Goal: Task Accomplishment & Management: Use online tool/utility

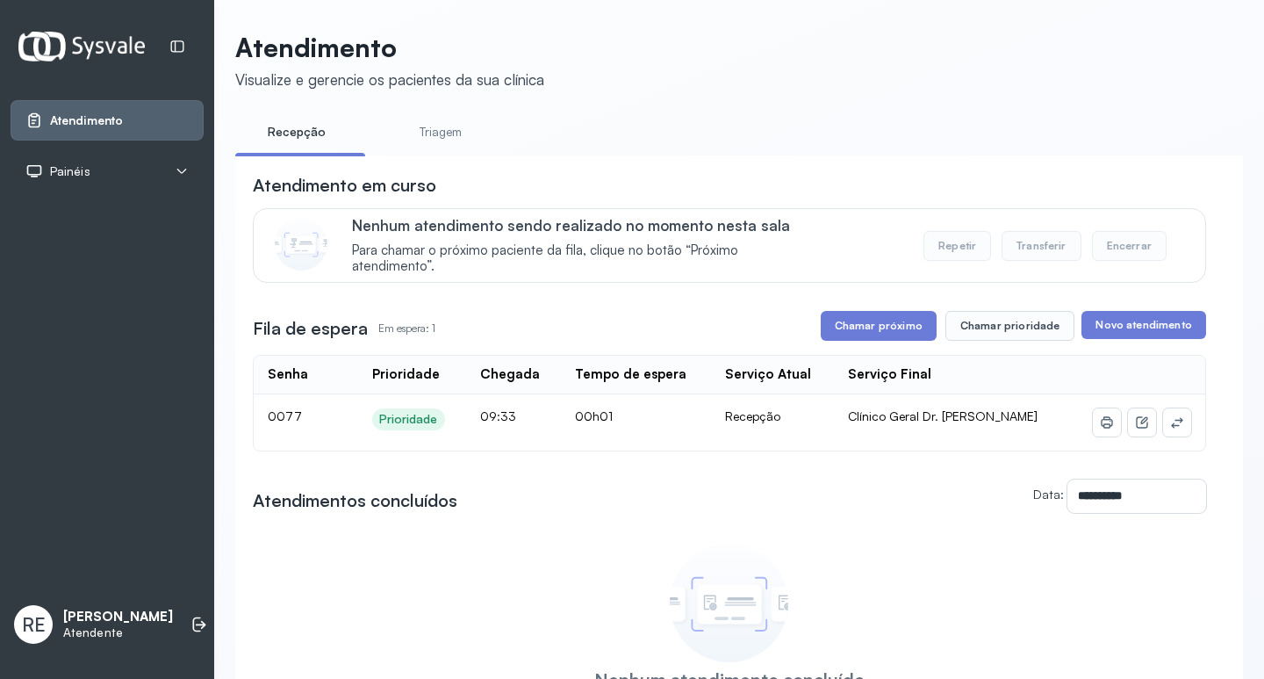
click at [859, 334] on button "Chamar próximo" at bounding box center [879, 326] width 116 height 30
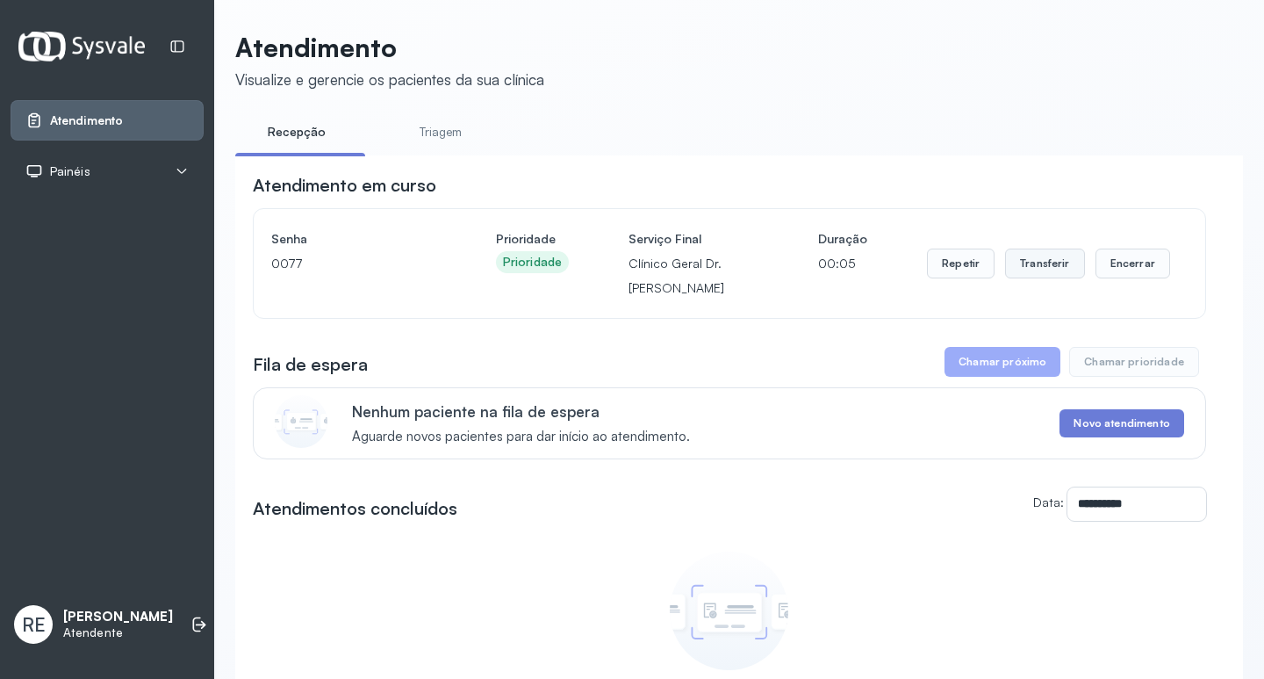
click at [1035, 262] on button "Transferir" at bounding box center [1045, 263] width 80 height 30
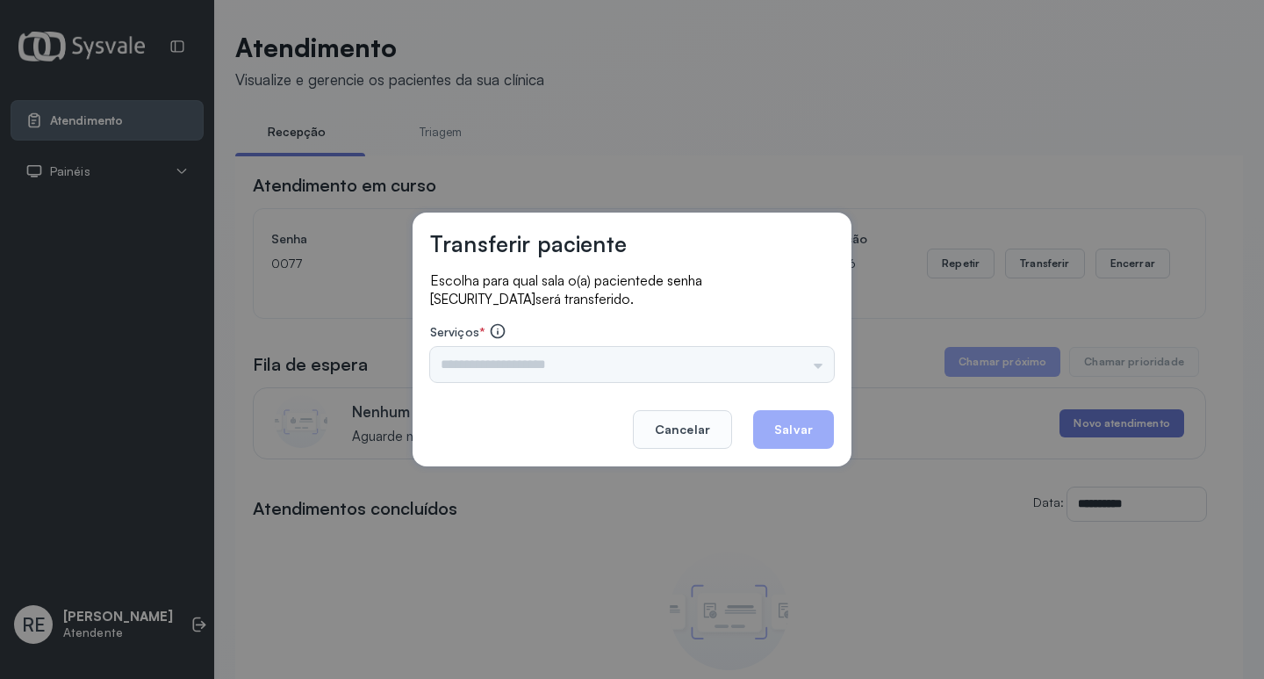
drag, startPoint x: 475, startPoint y: 348, endPoint x: 478, endPoint y: 361, distance: 13.6
click at [476, 349] on div "Triagem Ortopedista Dr. Mauricio Ortopedista Dr. Ramon Ginecologista Dr. Amilto…" at bounding box center [632, 364] width 404 height 35
click at [478, 361] on div "Triagem Ortopedista Dr. Mauricio Ortopedista Dr. Ramon Ginecologista Dr. Amilto…" at bounding box center [632, 364] width 404 height 35
click at [478, 361] on input "text" at bounding box center [632, 364] width 404 height 35
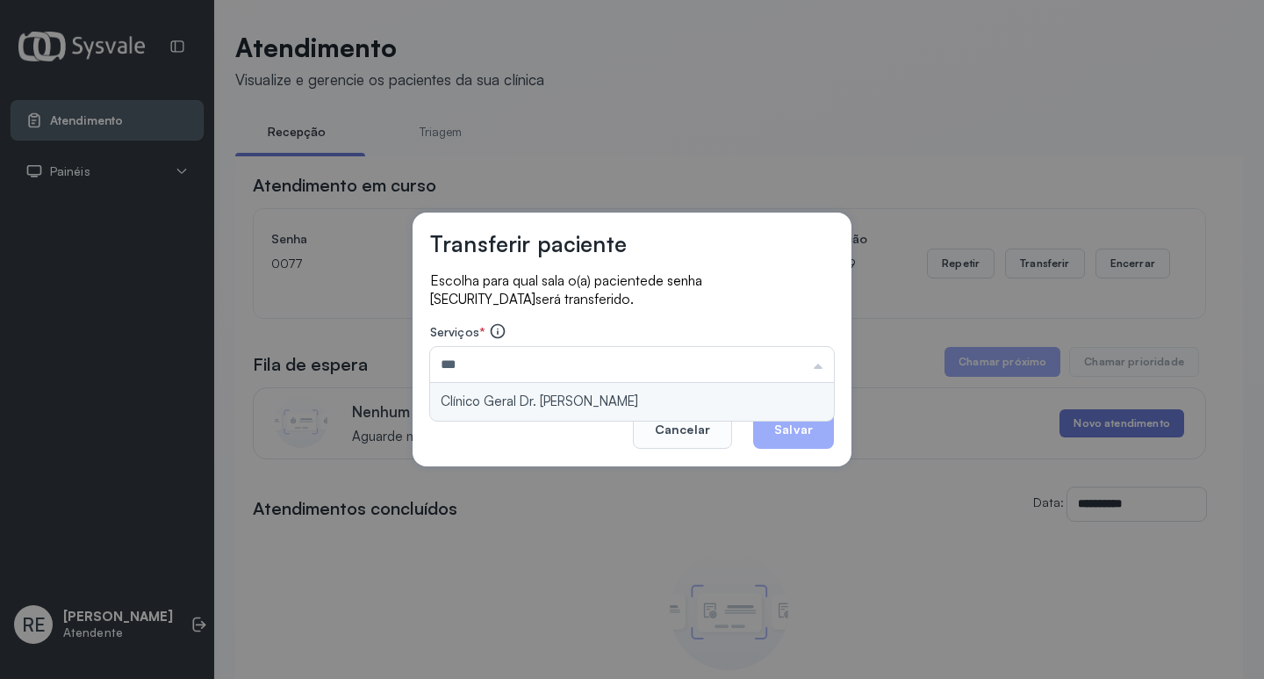
type input "**********"
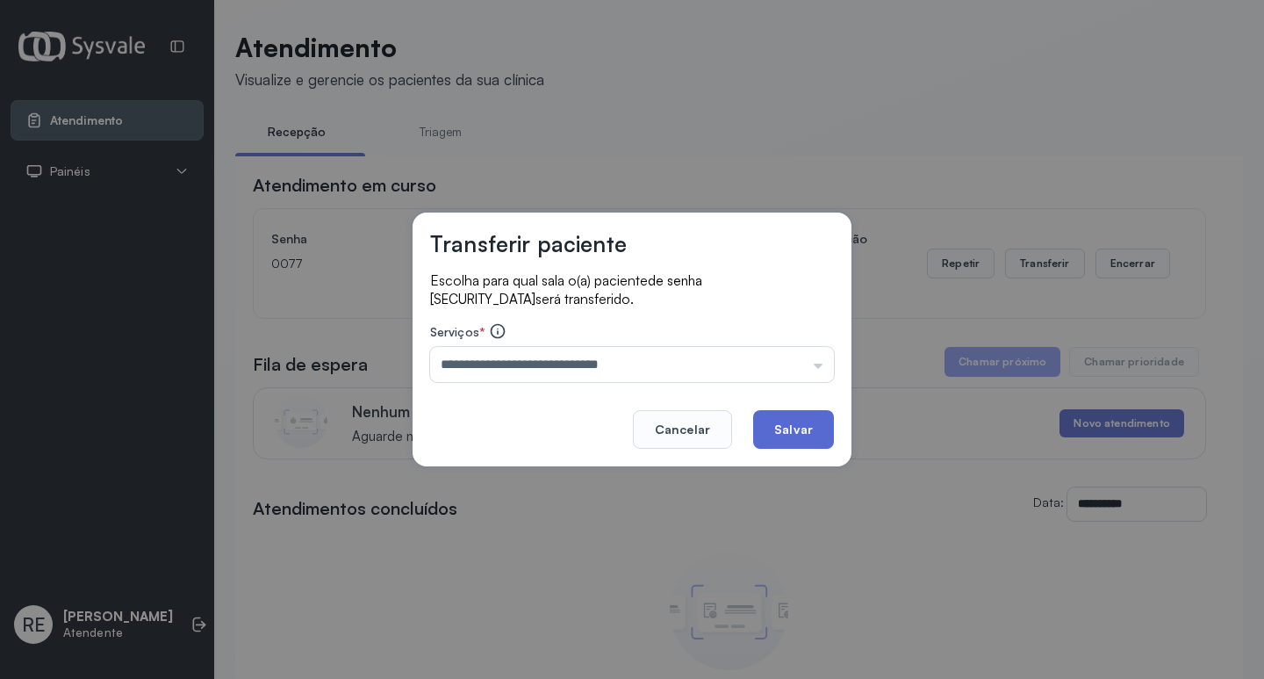
click at [793, 443] on button "Salvar" at bounding box center [793, 429] width 81 height 39
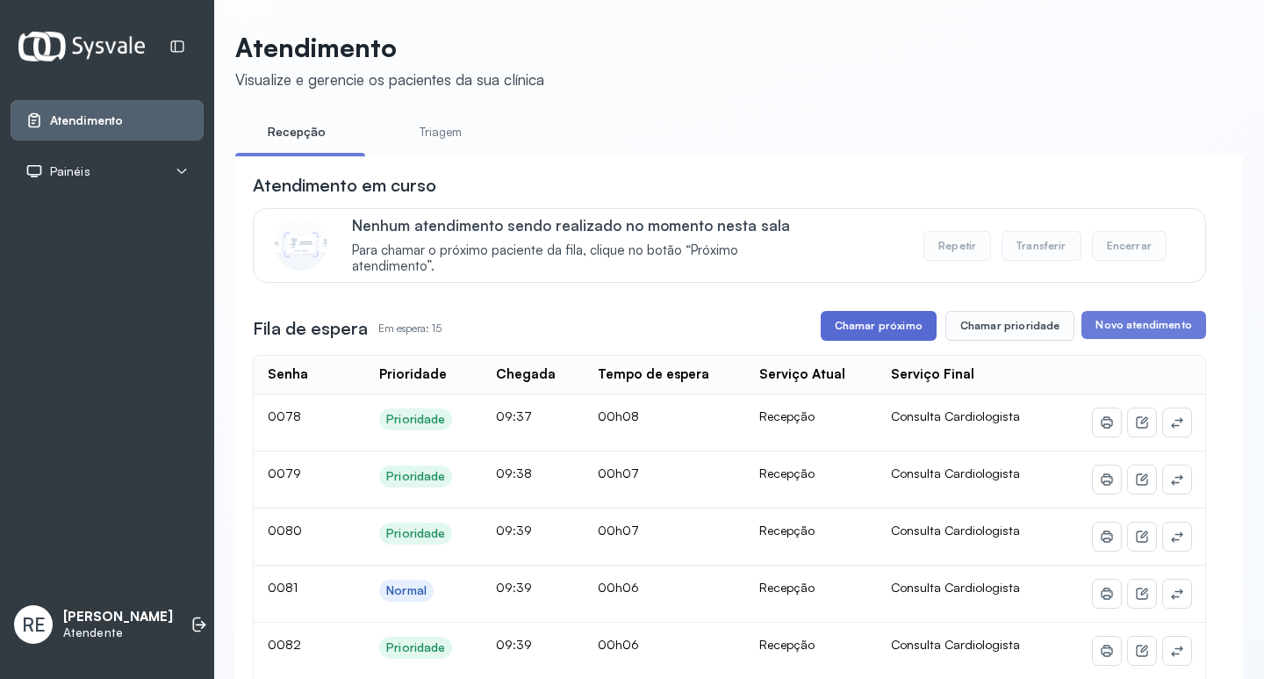
click at [875, 324] on button "Chamar próximo" at bounding box center [879, 326] width 116 height 30
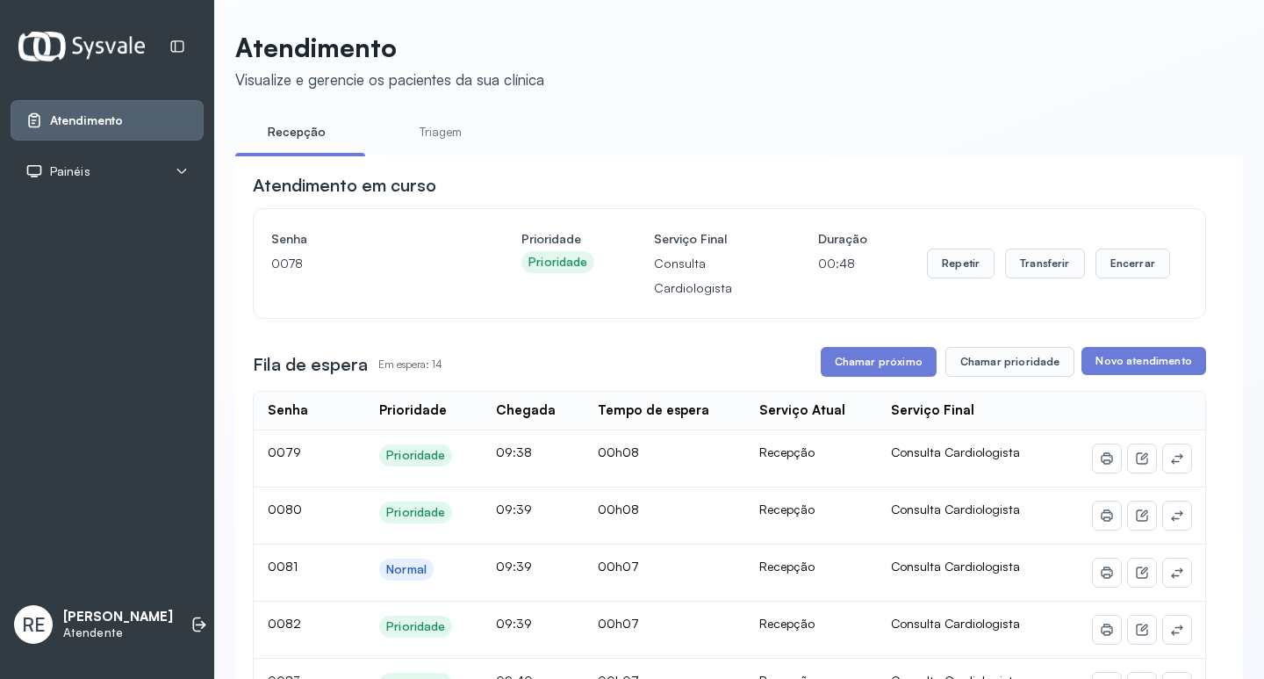
click at [989, 263] on div "Repetir Transferir Encerrar" at bounding box center [1048, 263] width 243 height 30
click at [1018, 270] on button "Transferir" at bounding box center [1045, 263] width 80 height 30
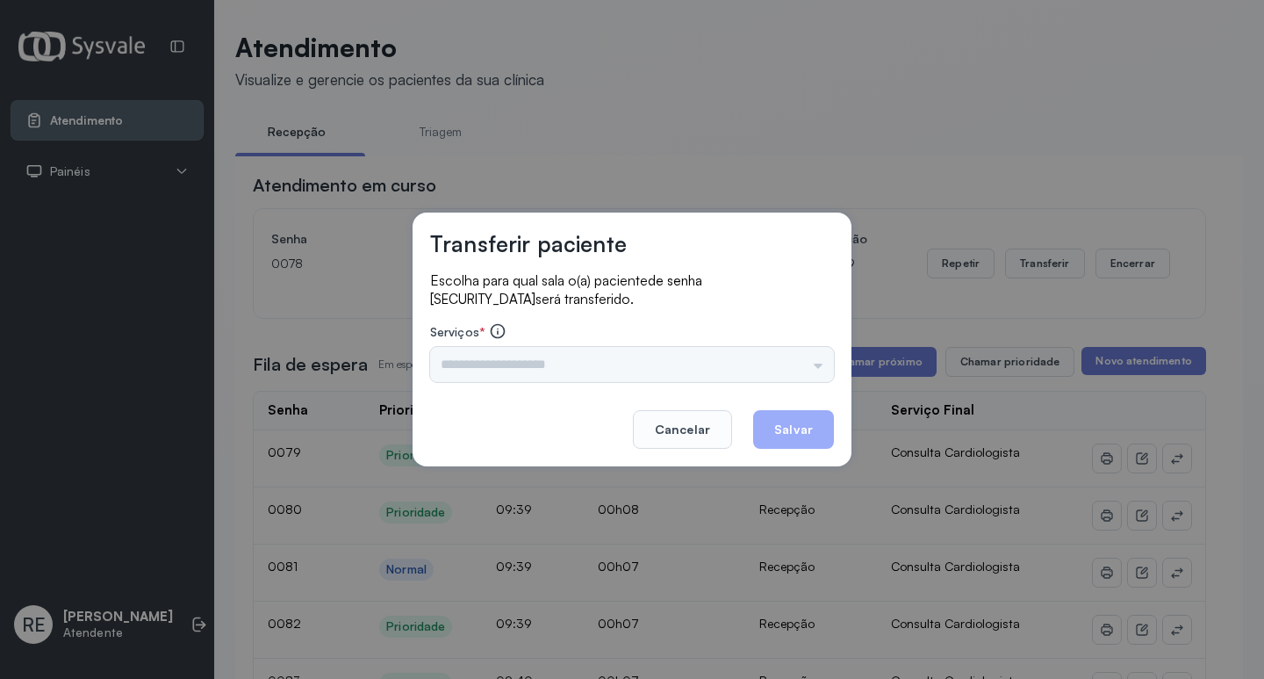
drag, startPoint x: 635, startPoint y: 350, endPoint x: 615, endPoint y: 355, distance: 20.7
click at [633, 350] on input "text" at bounding box center [632, 364] width 404 height 35
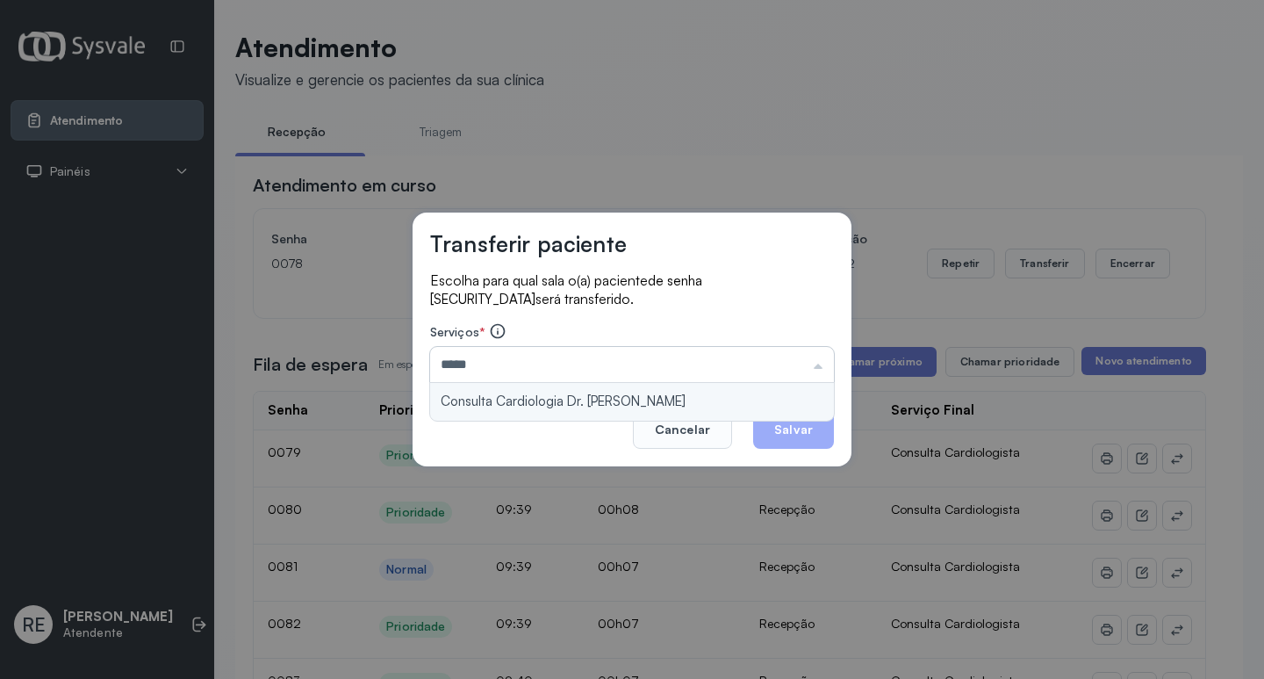
type input "**********"
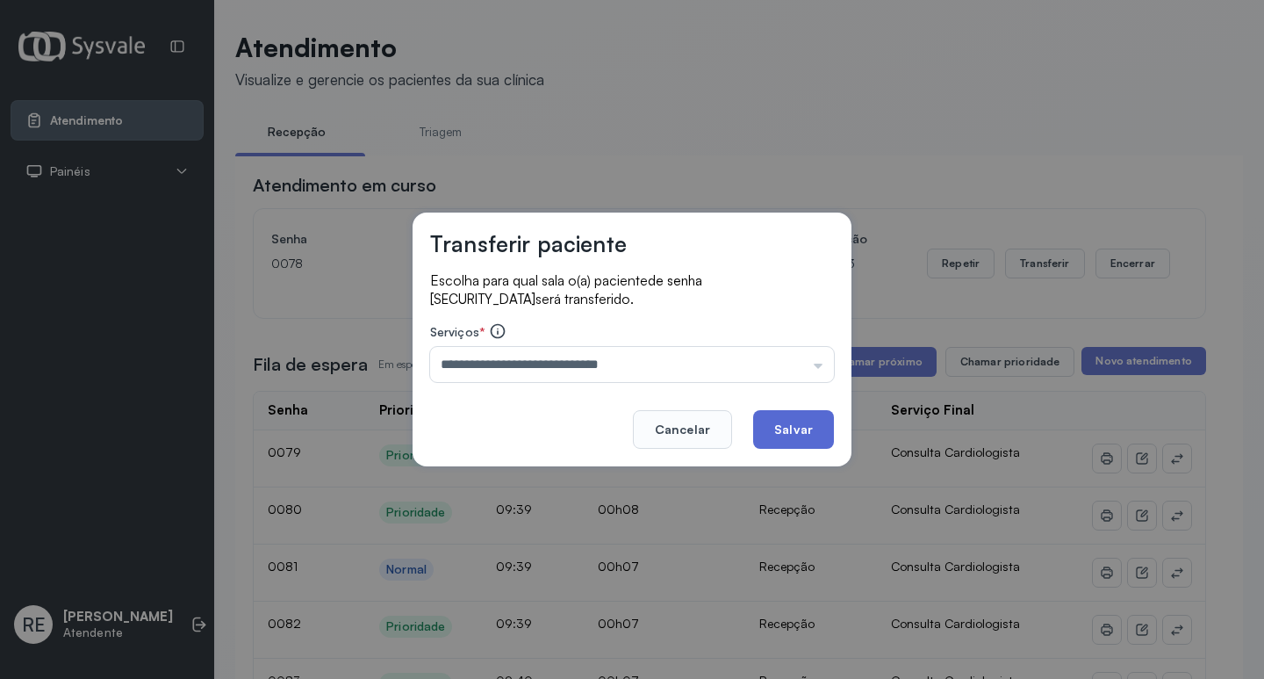
click at [801, 432] on button "Salvar" at bounding box center [793, 429] width 81 height 39
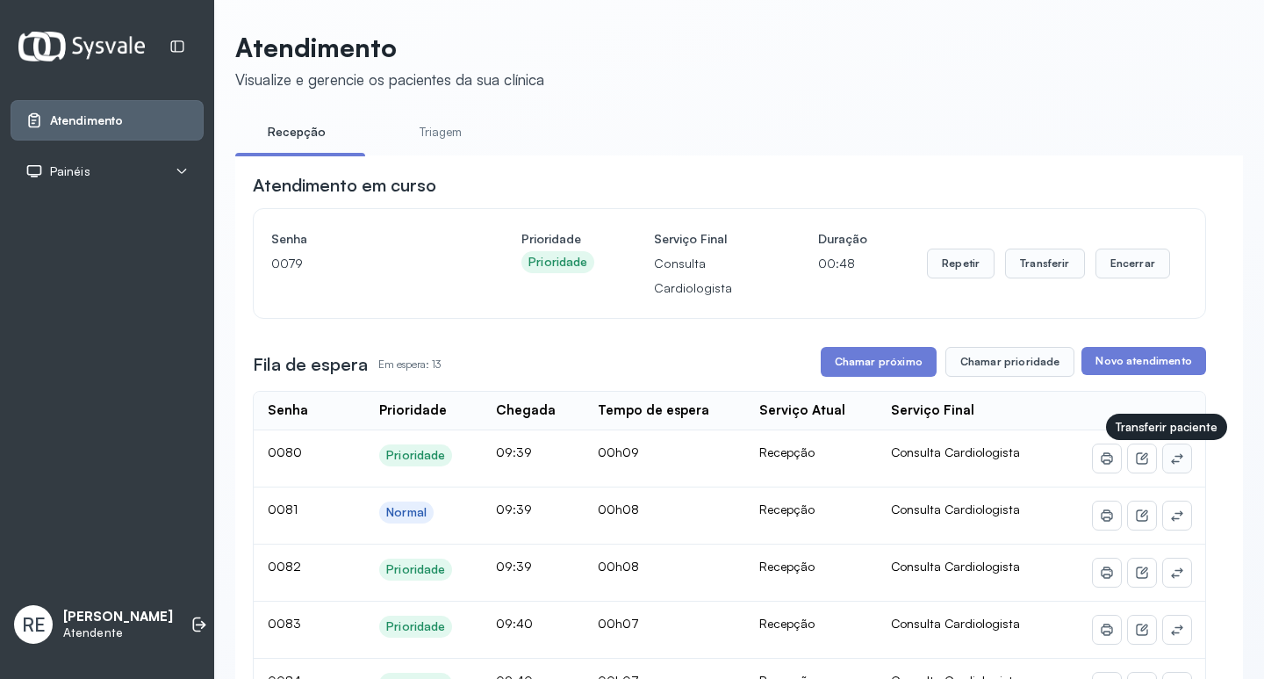
click at [1170, 459] on icon at bounding box center [1177, 458] width 14 height 14
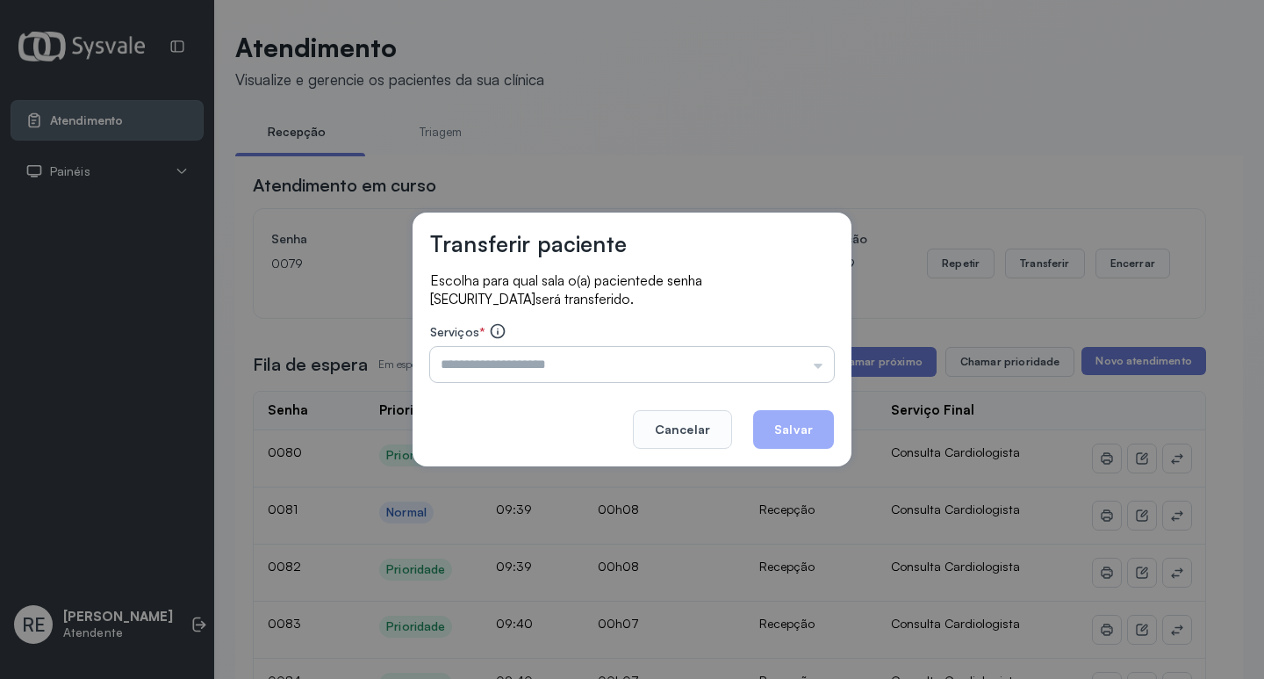
click at [532, 365] on input "text" at bounding box center [632, 364] width 404 height 35
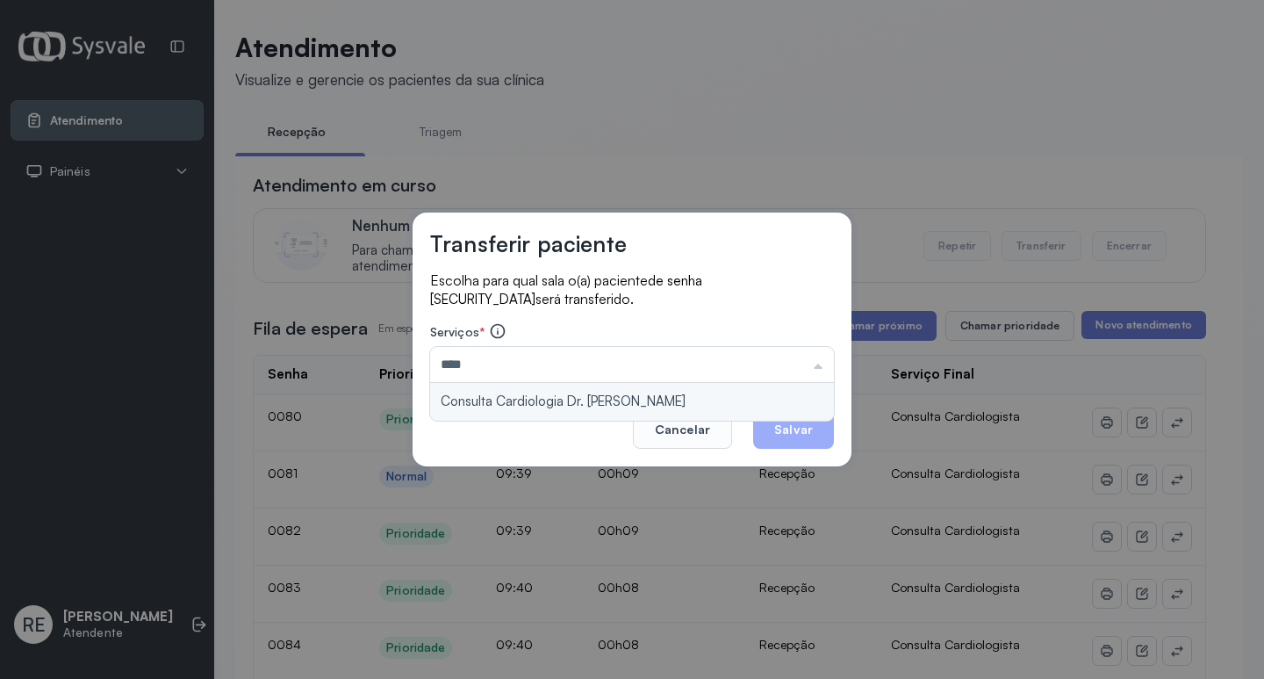
type input "**********"
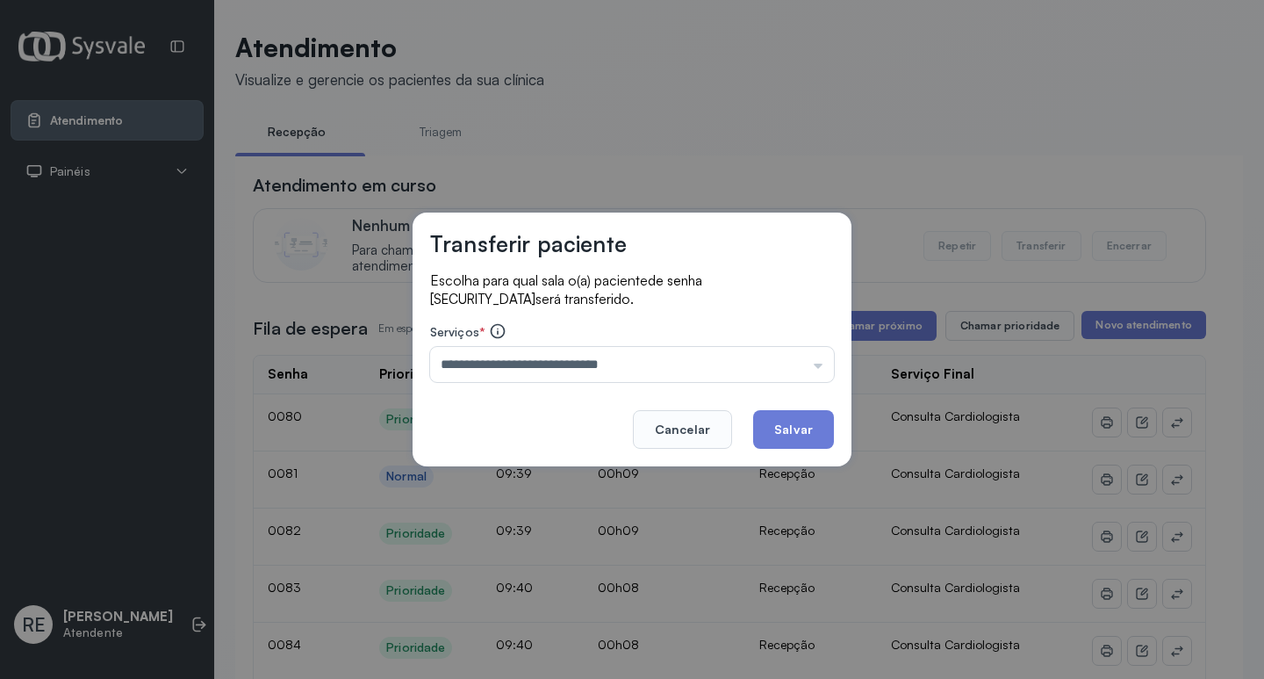
click at [767, 406] on div "**********" at bounding box center [632, 339] width 439 height 254
click at [800, 427] on button "Salvar" at bounding box center [793, 429] width 81 height 39
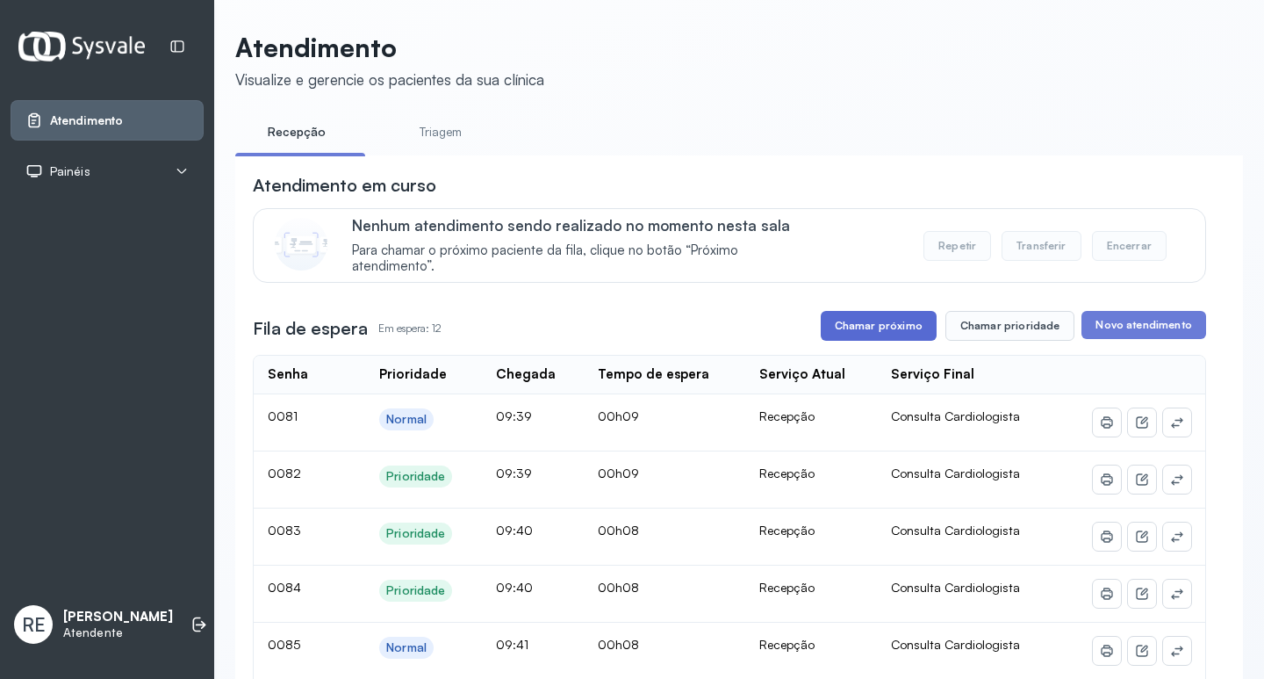
click at [893, 340] on button "Chamar próximo" at bounding box center [879, 326] width 116 height 30
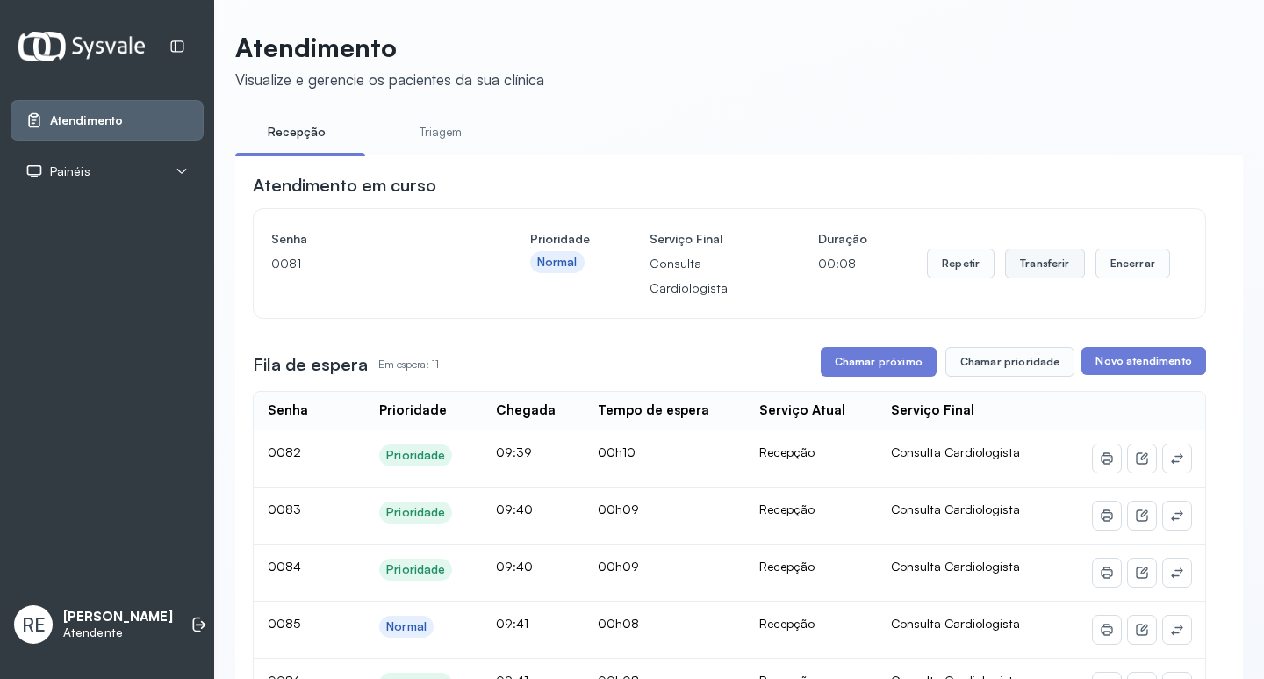
click at [1038, 267] on button "Transferir" at bounding box center [1045, 263] width 80 height 30
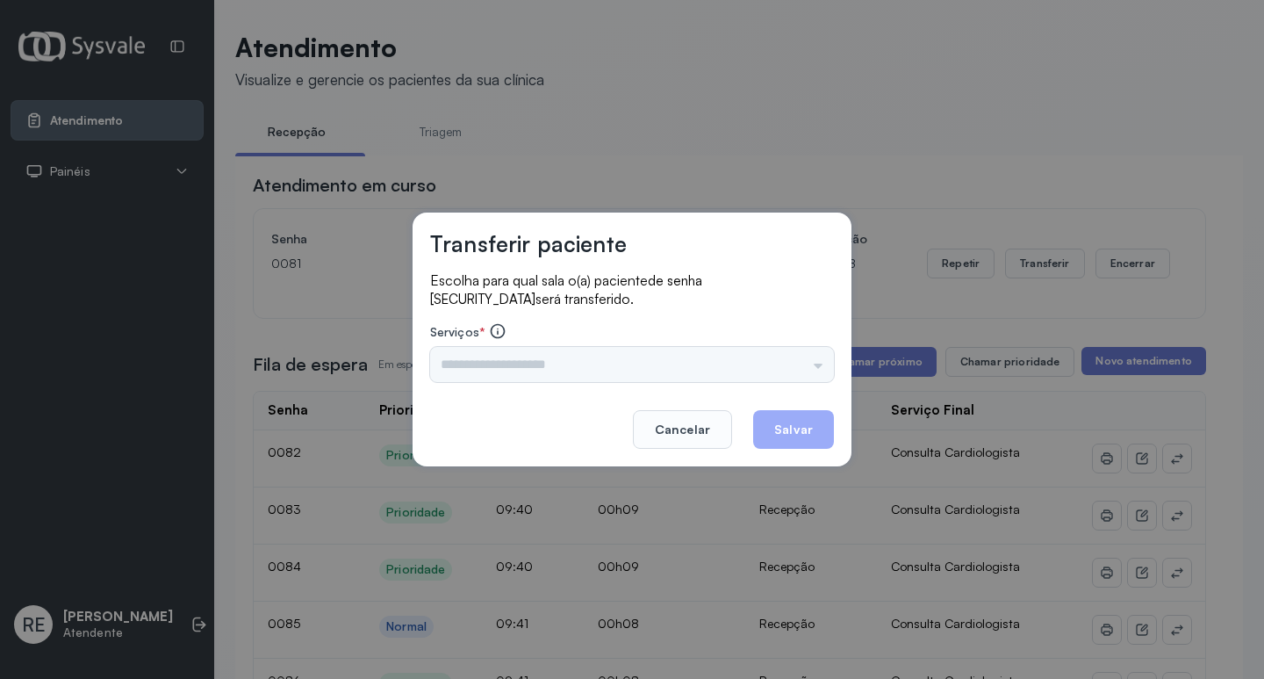
drag, startPoint x: 545, startPoint y: 357, endPoint x: 514, endPoint y: 370, distance: 34.2
click at [514, 370] on div "Triagem Ortopedista Dr. Mauricio Ortopedista Dr. Ramon Ginecologista Dr. Amilto…" at bounding box center [632, 364] width 404 height 35
click at [515, 370] on div "Triagem Ortopedista Dr. Mauricio Ortopedista Dr. Ramon Ginecologista Dr. Amilto…" at bounding box center [632, 364] width 404 height 35
click at [519, 370] on input "text" at bounding box center [632, 364] width 404 height 35
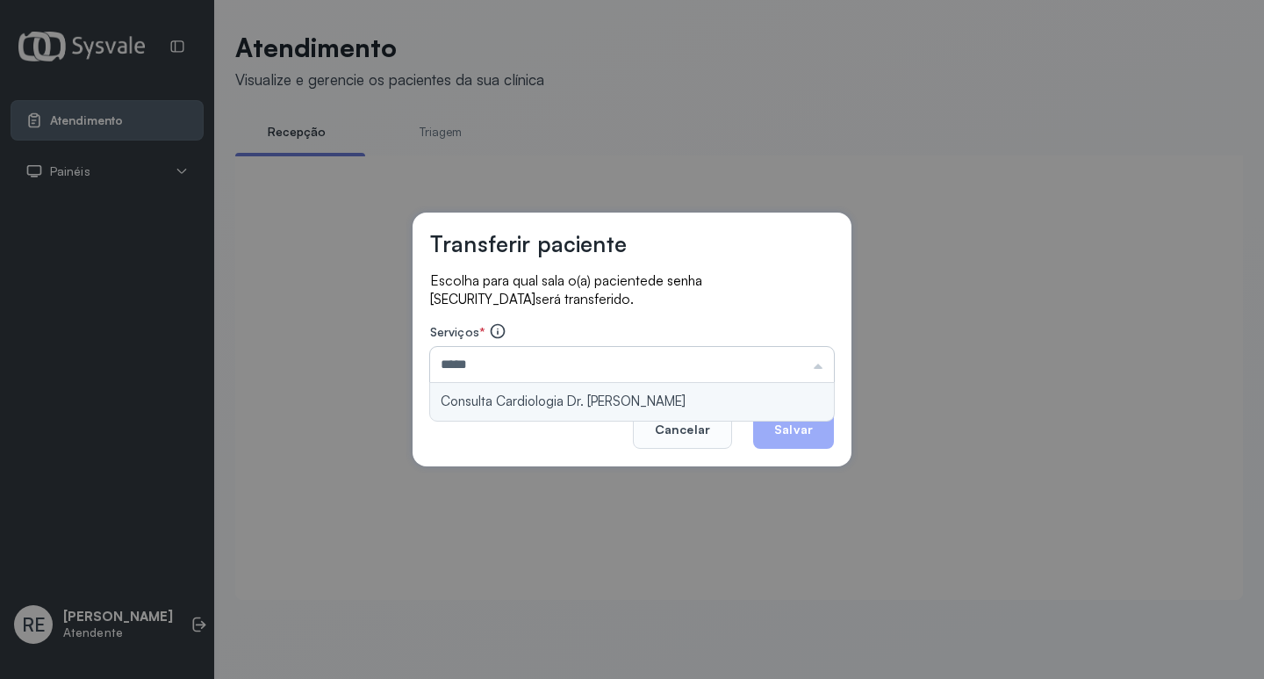
type input "**********"
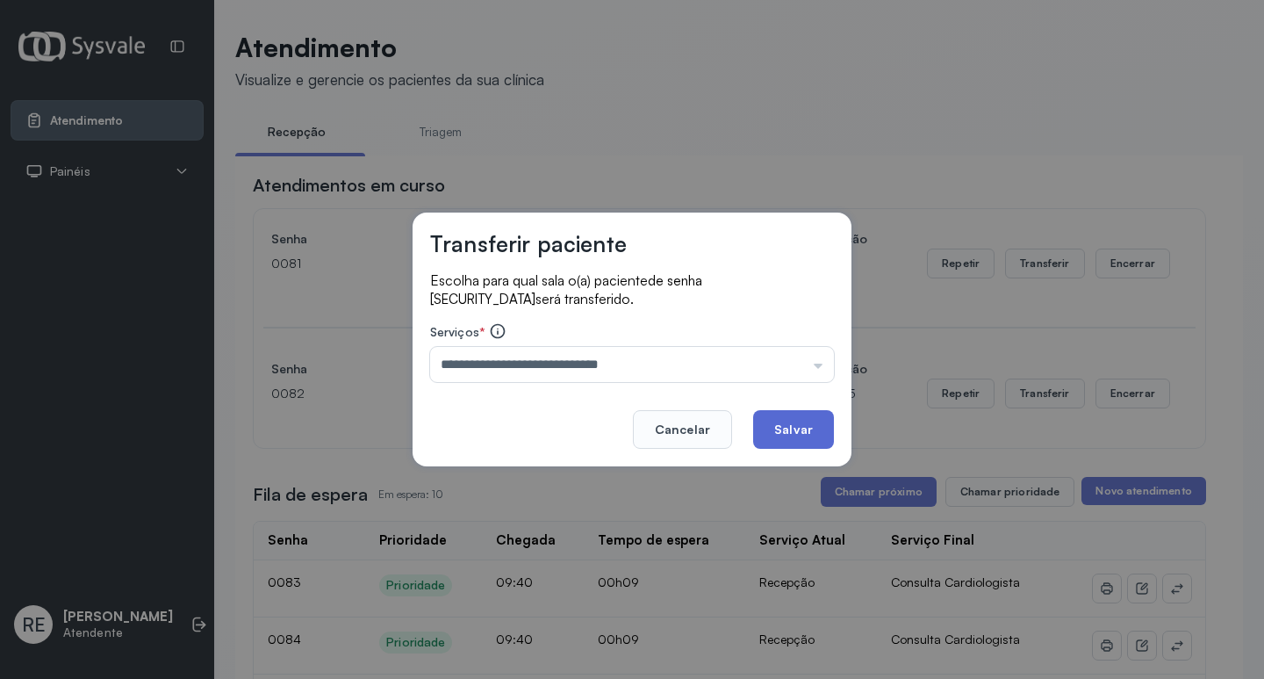
click at [773, 428] on button "Salvar" at bounding box center [793, 429] width 81 height 39
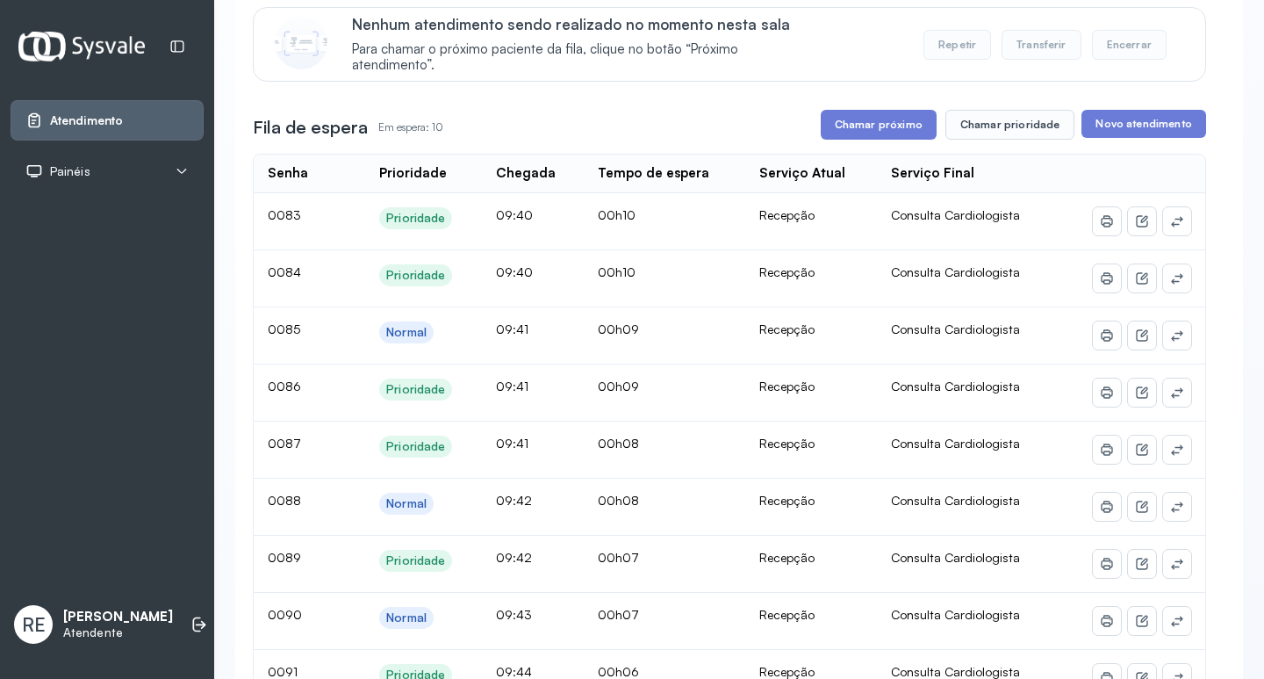
scroll to position [176, 0]
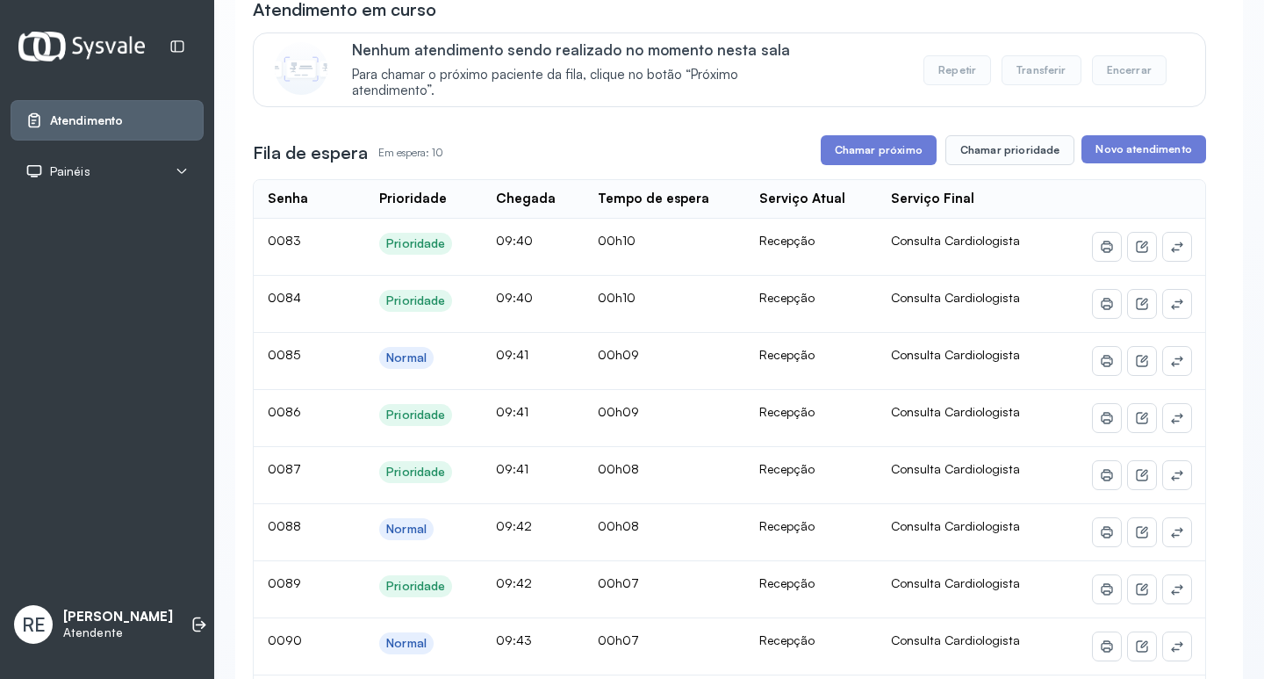
drag, startPoint x: 850, startPoint y: 188, endPoint x: 852, endPoint y: 172, distance: 15.9
click at [850, 182] on div "**********" at bounding box center [729, 527] width 953 height 1061
click at [852, 171] on div "**********" at bounding box center [729, 527] width 953 height 1061
click at [852, 151] on button "Chamar próximo" at bounding box center [879, 150] width 116 height 30
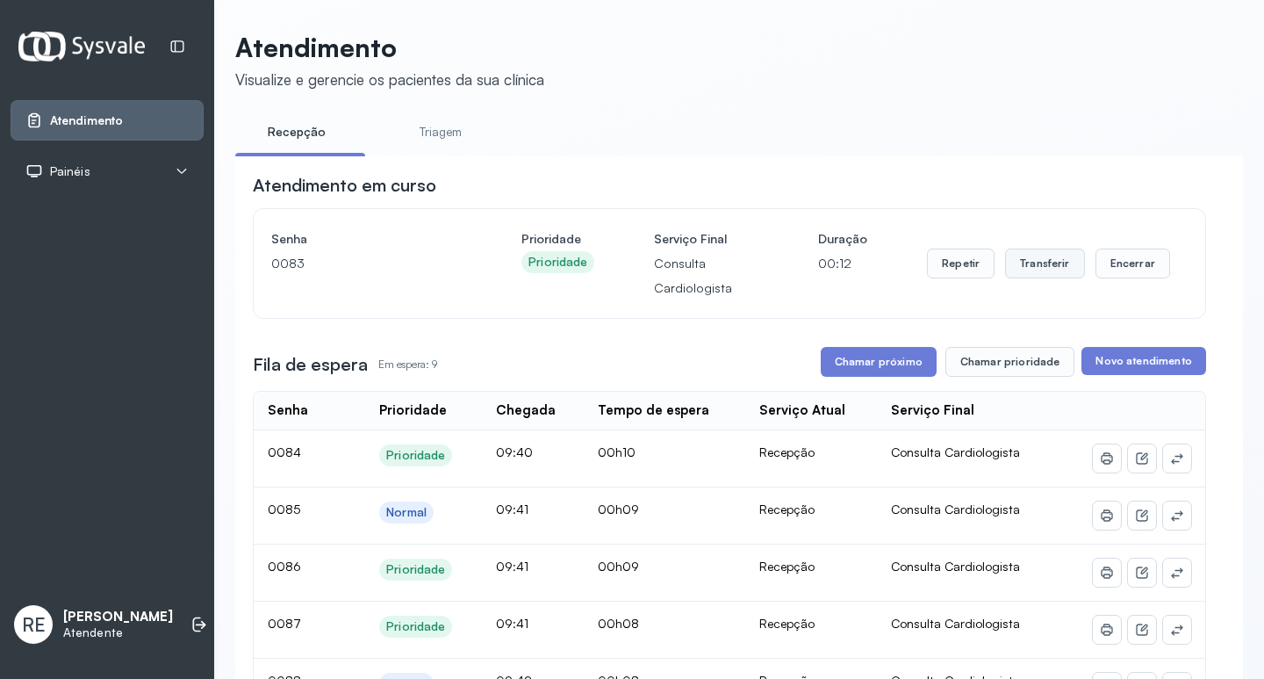
click at [1057, 269] on button "Transferir" at bounding box center [1045, 263] width 80 height 30
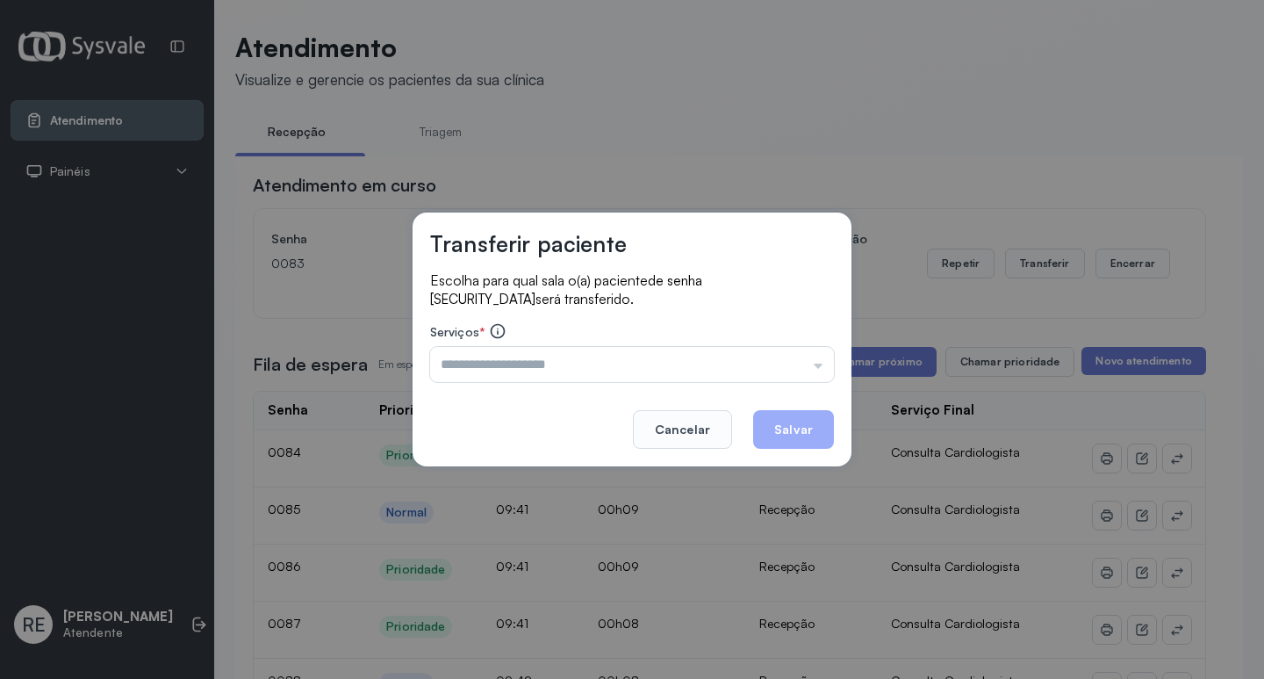
click at [579, 365] on div "Triagem Ortopedista Dr. Mauricio Ortopedista Dr. Ramon Ginecologista Dr. Amilto…" at bounding box center [632, 364] width 404 height 35
click at [579, 365] on input "text" at bounding box center [632, 364] width 404 height 35
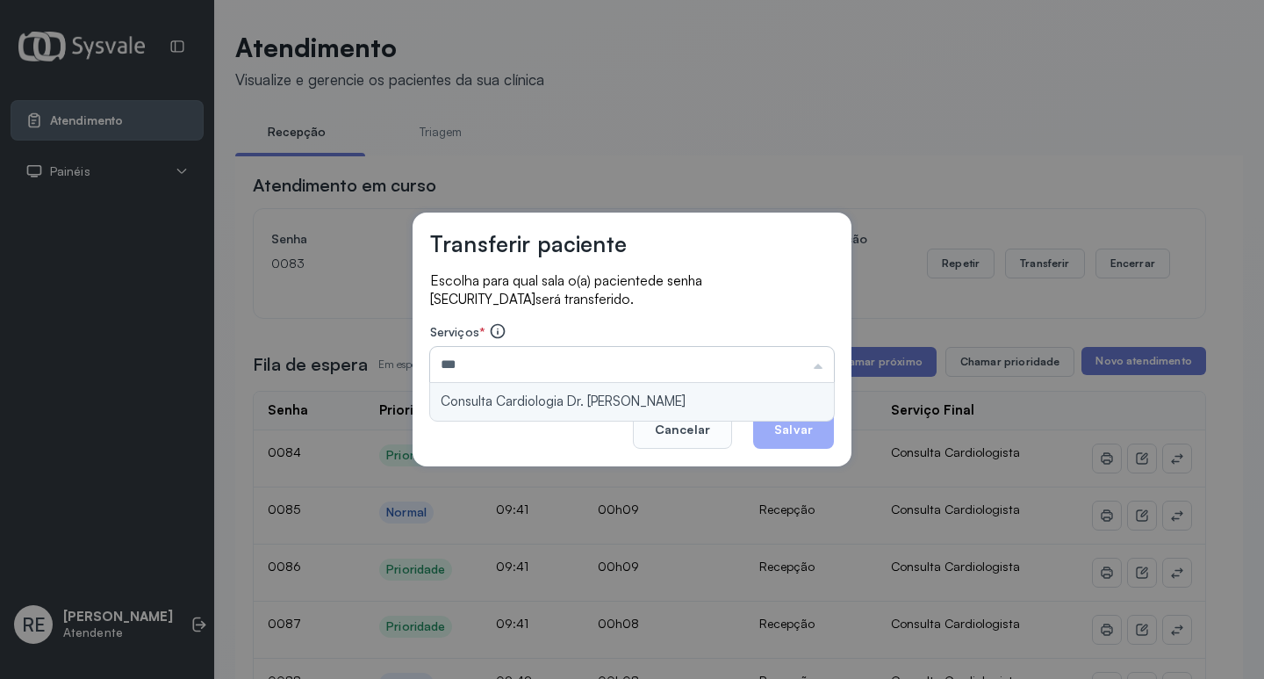
type input "**********"
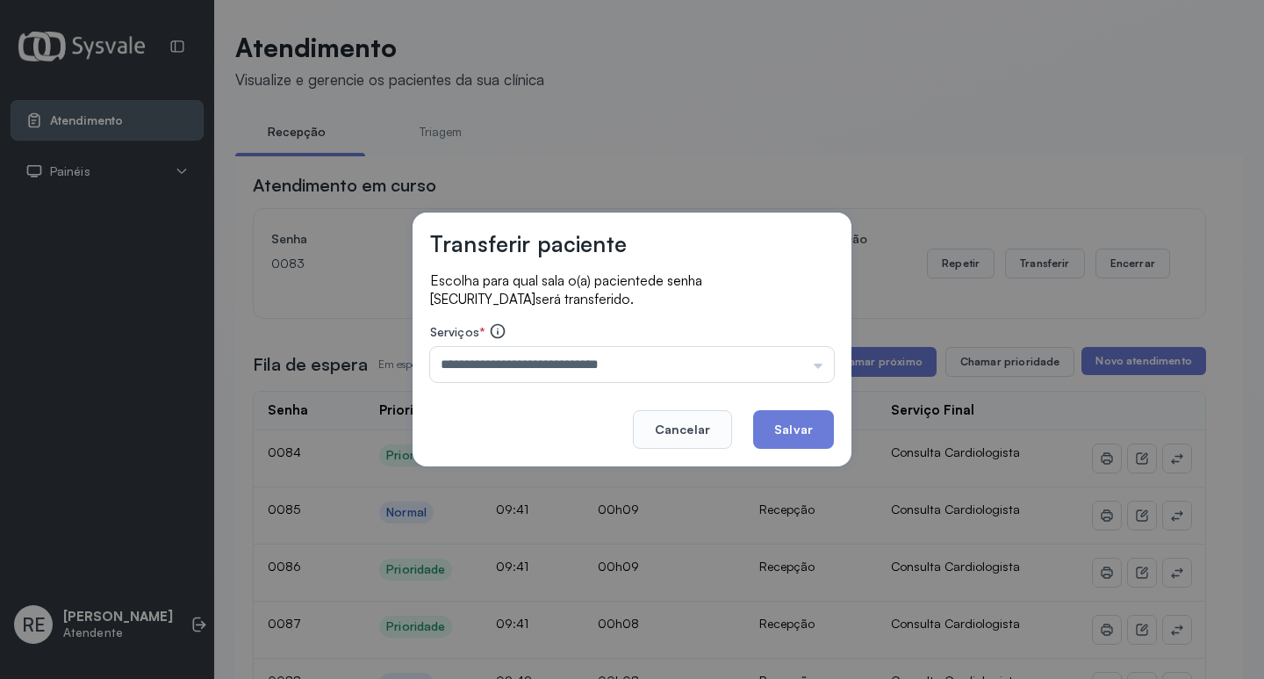
click at [736, 445] on footer "Cancelar Salvar" at bounding box center [632, 416] width 404 height 63
click at [819, 406] on footer "Cancelar Salvar" at bounding box center [632, 416] width 404 height 63
click at [808, 425] on button "Salvar" at bounding box center [793, 429] width 81 height 39
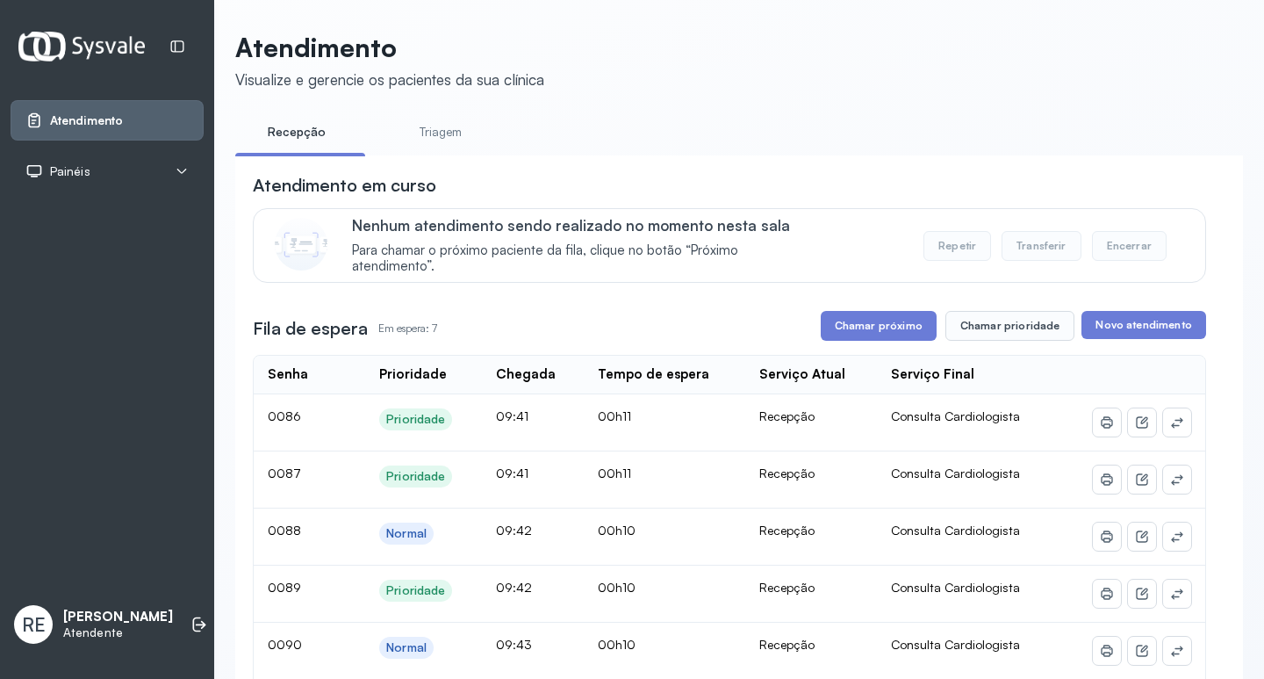
click at [894, 334] on button "Chamar próximo" at bounding box center [879, 326] width 116 height 30
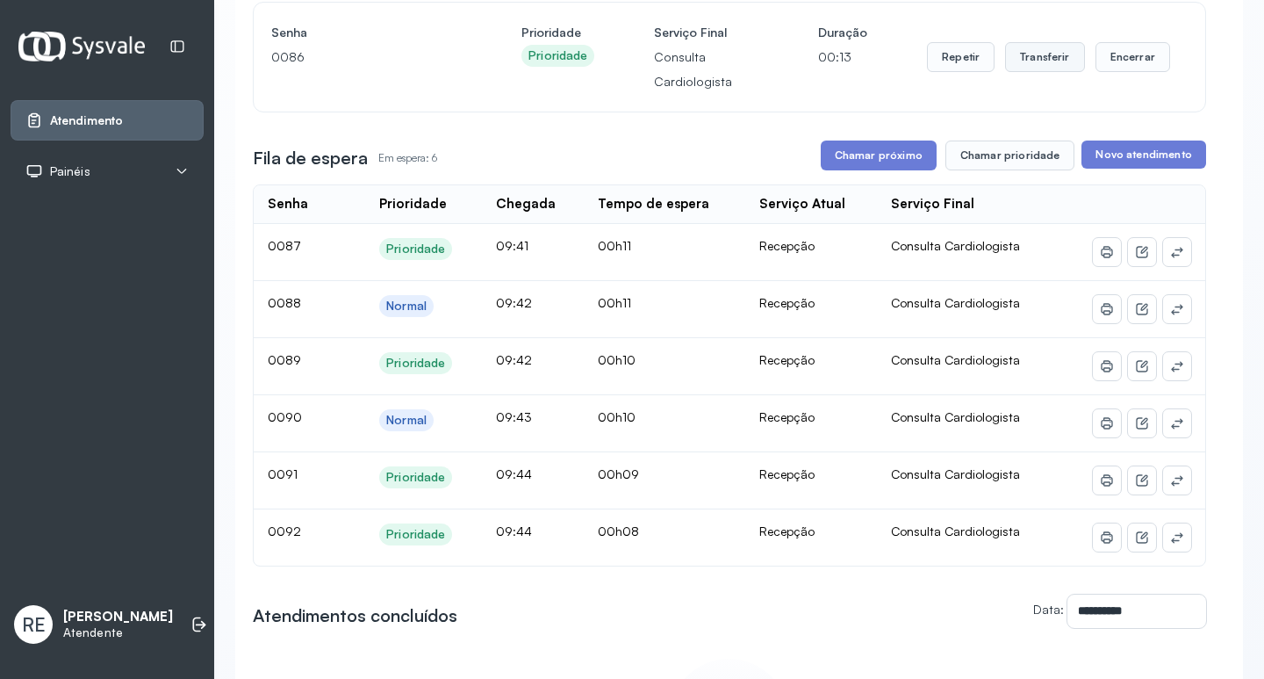
scroll to position [176, 0]
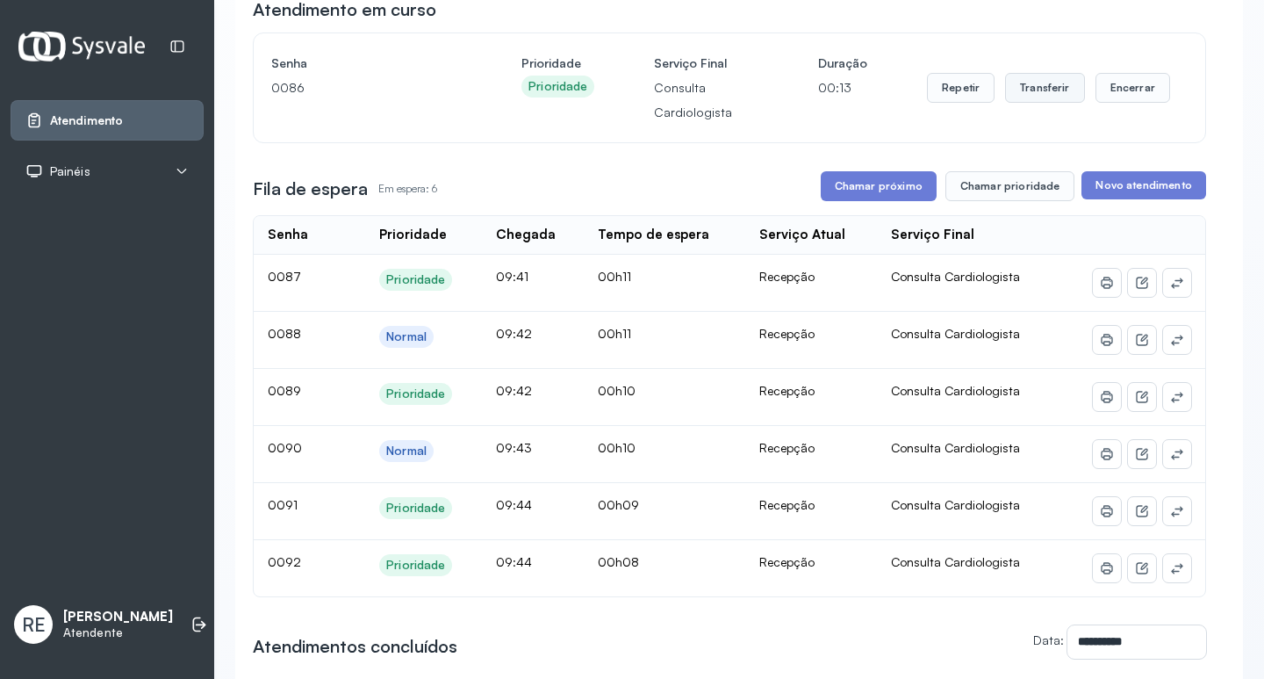
click at [1025, 88] on button "Transferir" at bounding box center [1045, 88] width 80 height 30
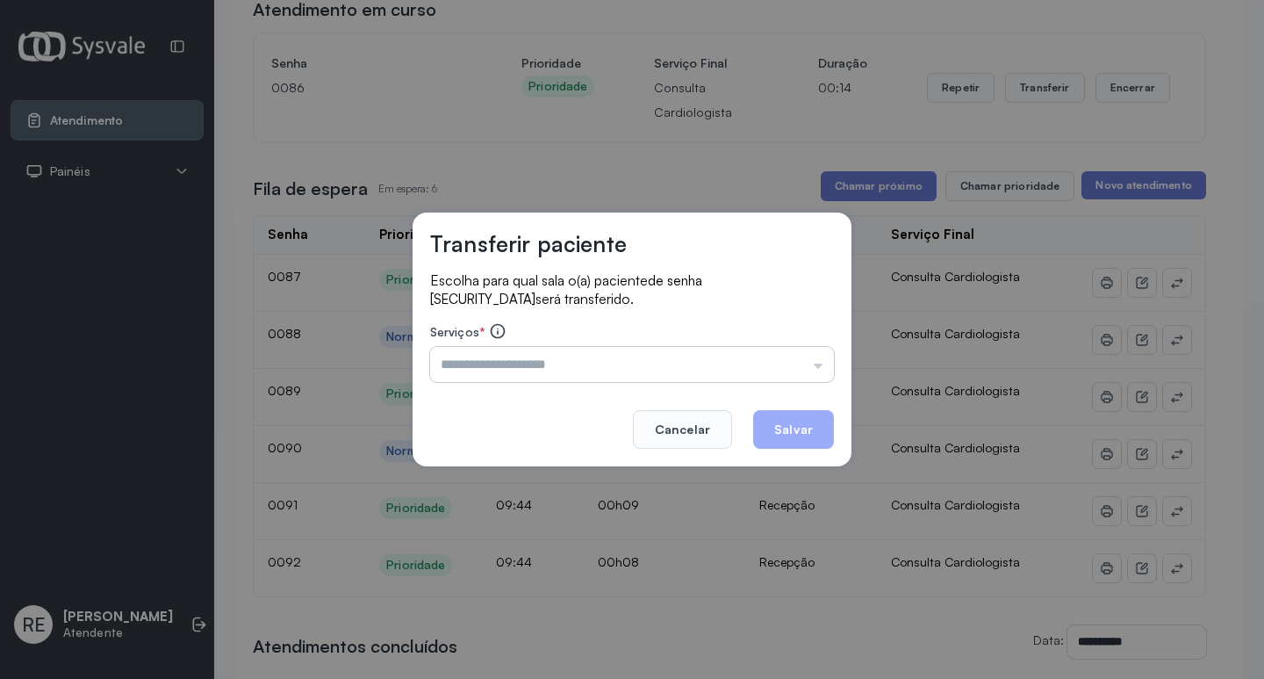
click at [575, 359] on input "text" at bounding box center [632, 364] width 404 height 35
type input "*"
click at [571, 358] on input "*****" at bounding box center [632, 364] width 404 height 35
type input "**********"
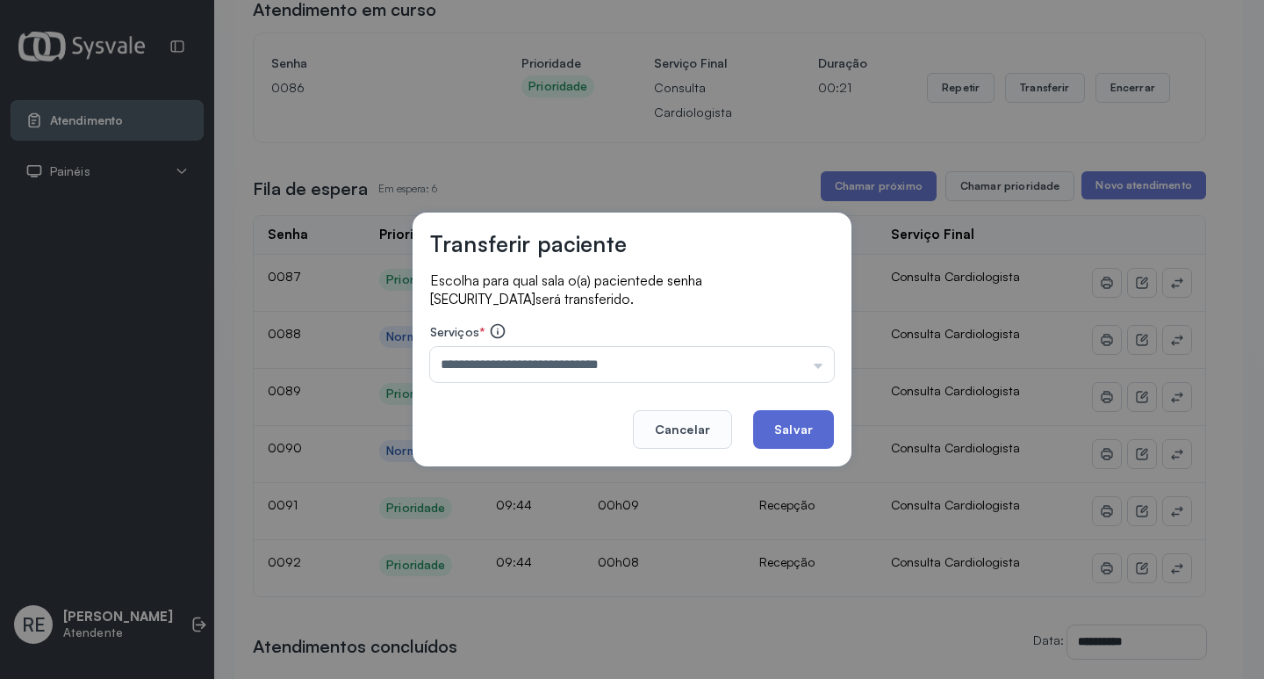
click at [767, 428] on button "Salvar" at bounding box center [793, 429] width 81 height 39
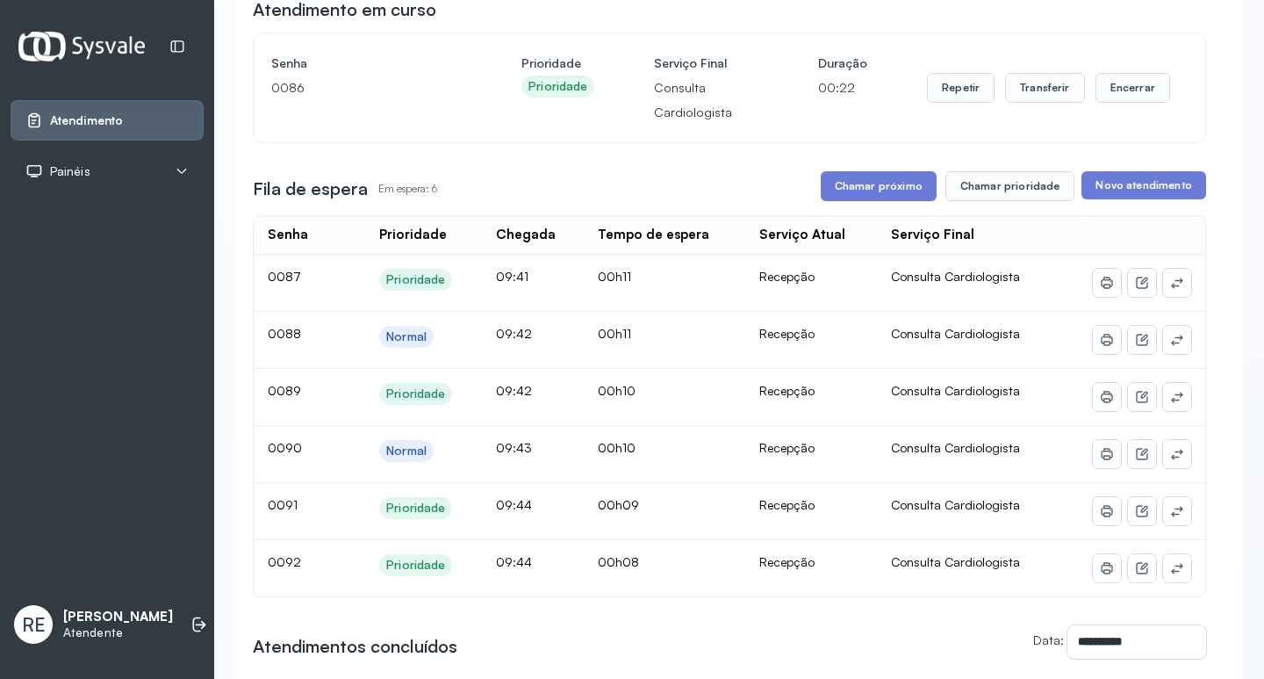
scroll to position [0, 0]
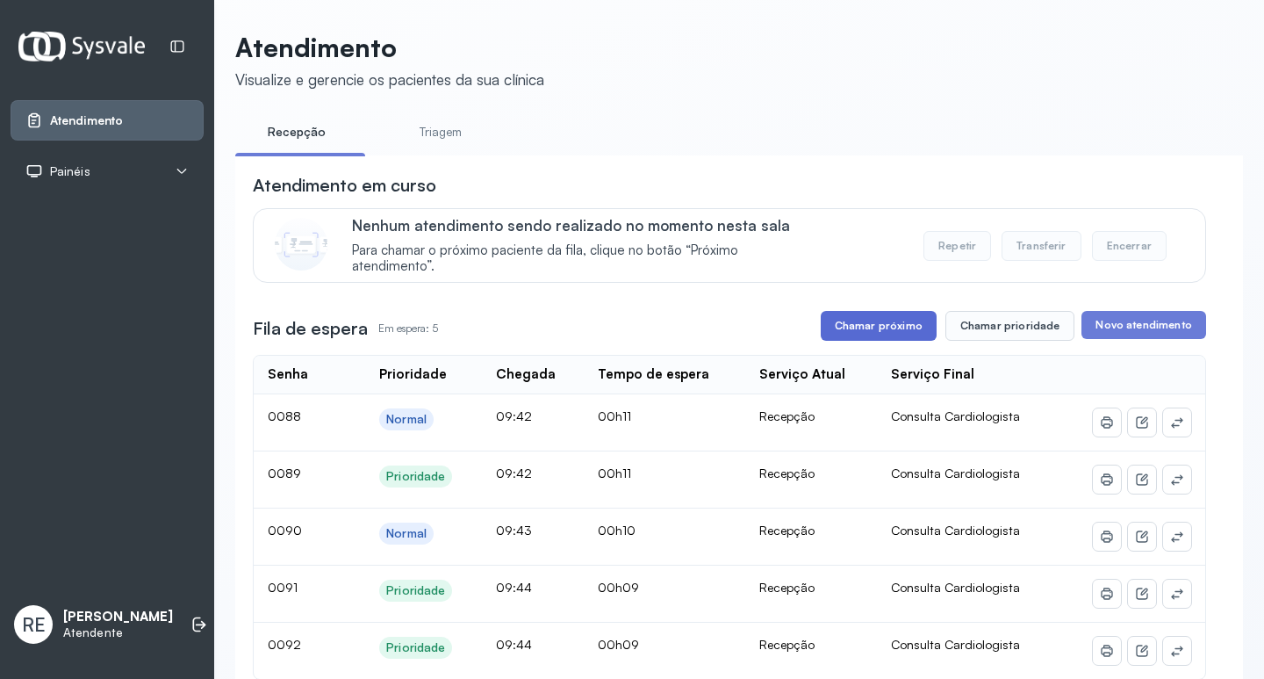
drag, startPoint x: 868, startPoint y: 327, endPoint x: 853, endPoint y: 306, distance: 25.1
click at [868, 327] on button "Chamar próximo" at bounding box center [879, 326] width 116 height 30
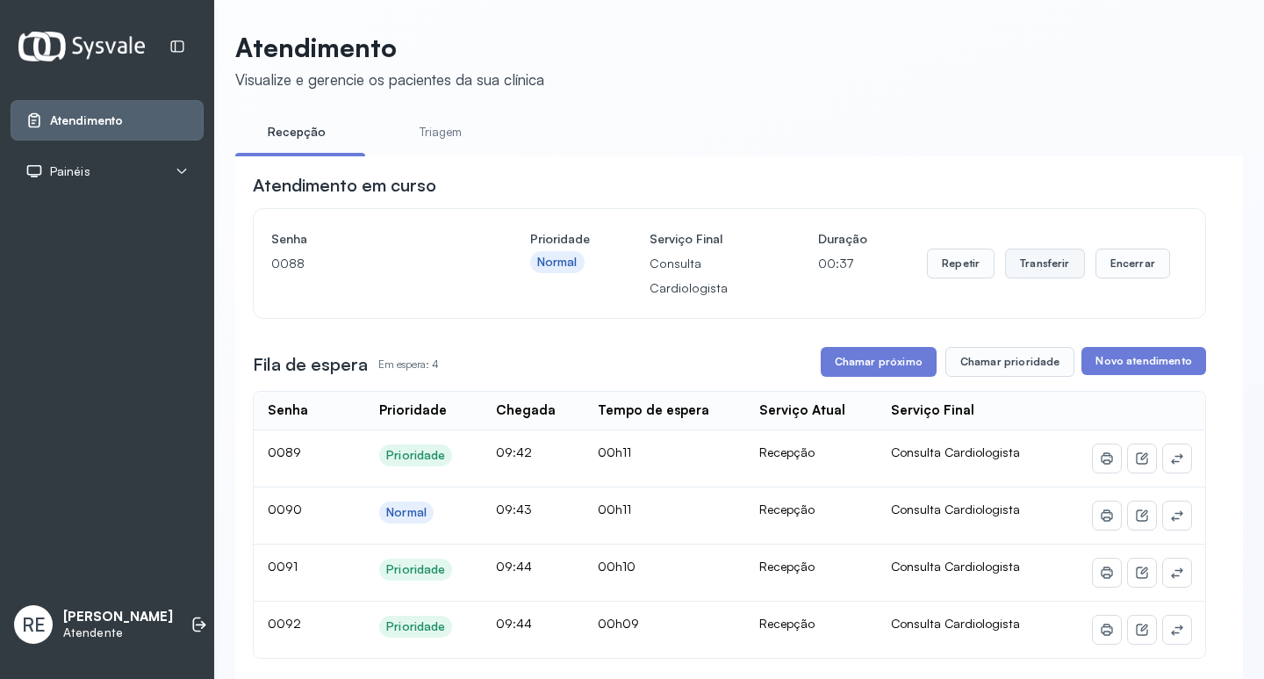
click at [1016, 263] on button "Transferir" at bounding box center [1045, 263] width 80 height 30
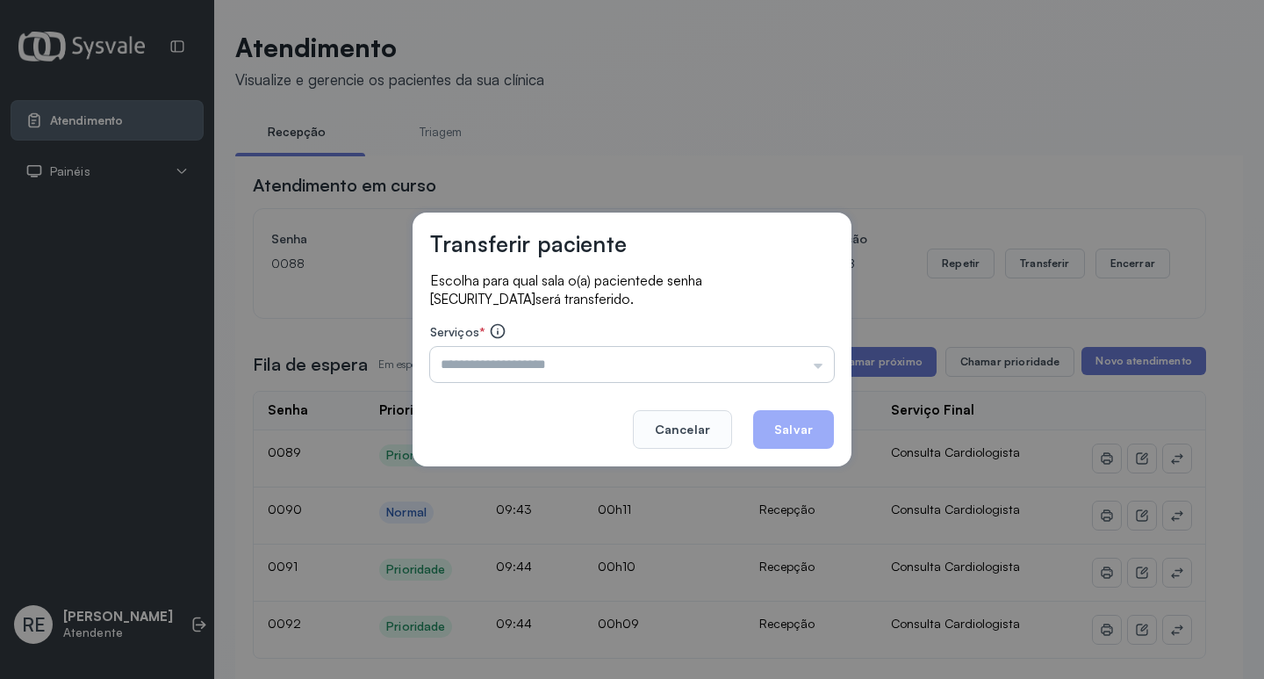
click at [491, 352] on input "text" at bounding box center [632, 364] width 404 height 35
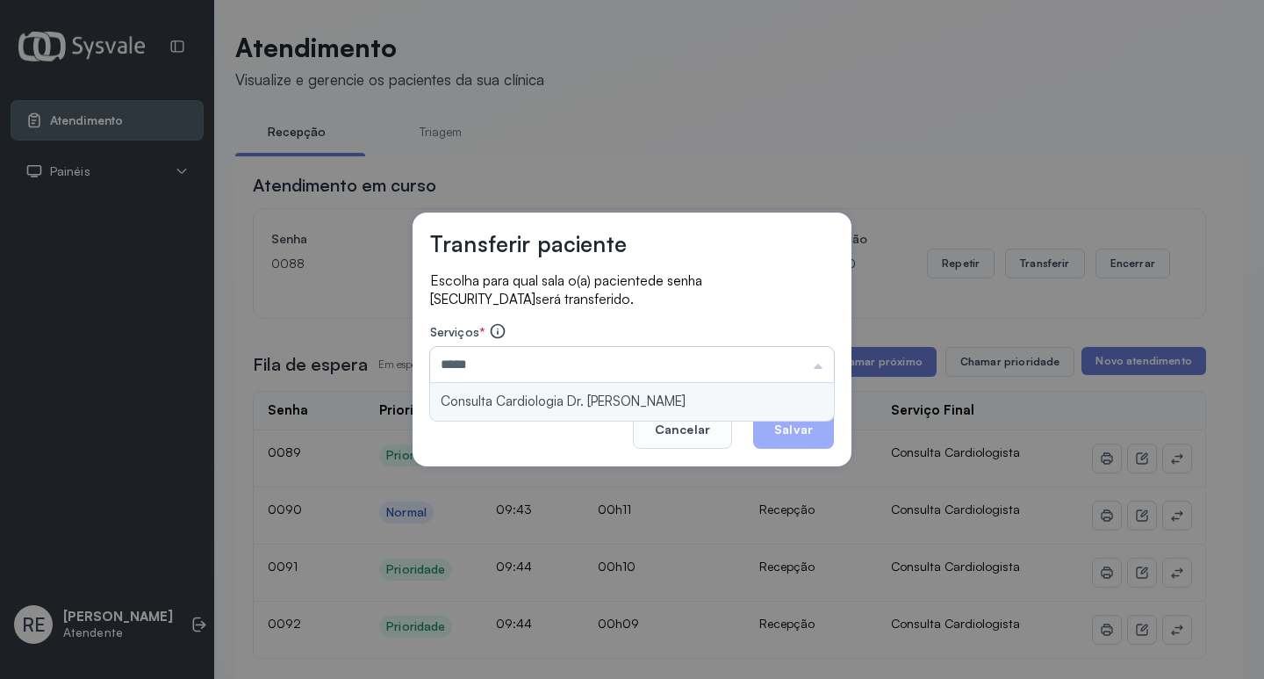
type input "**********"
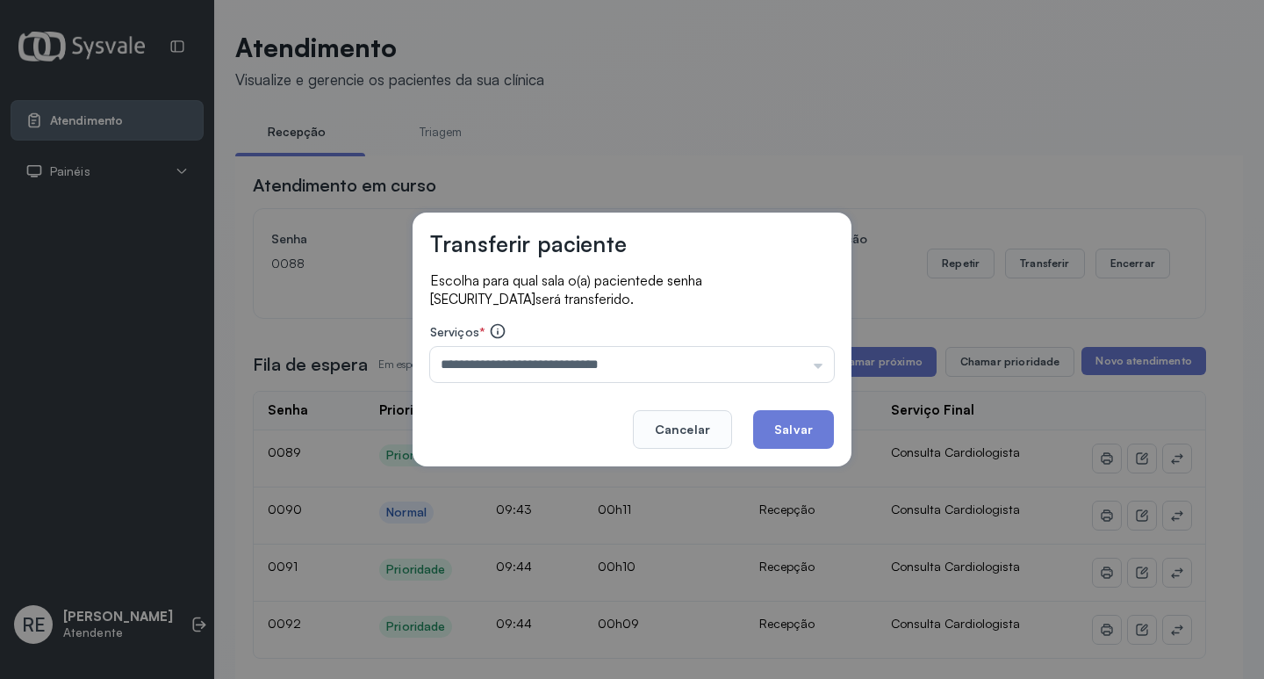
click at [785, 422] on button "Salvar" at bounding box center [793, 429] width 81 height 39
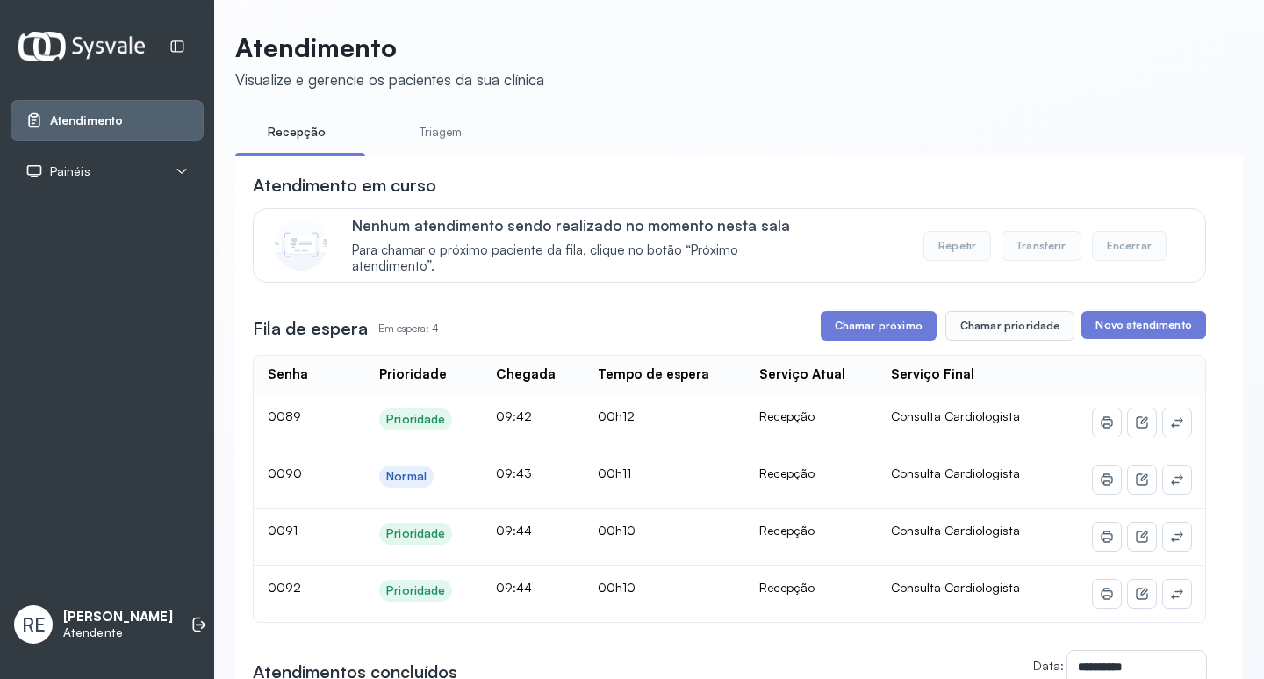
click at [866, 352] on div "**********" at bounding box center [729, 532] width 953 height 719
click at [867, 341] on button "Chamar próximo" at bounding box center [879, 326] width 116 height 30
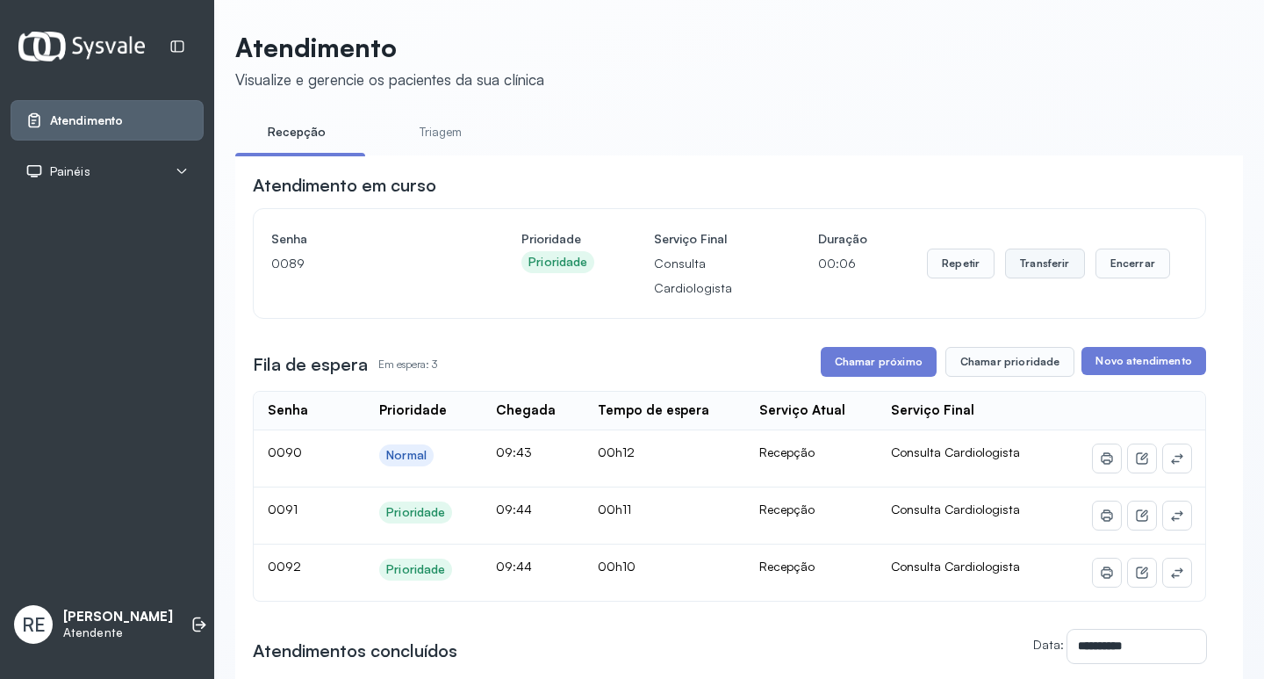
click at [1059, 265] on button "Transferir" at bounding box center [1045, 263] width 80 height 30
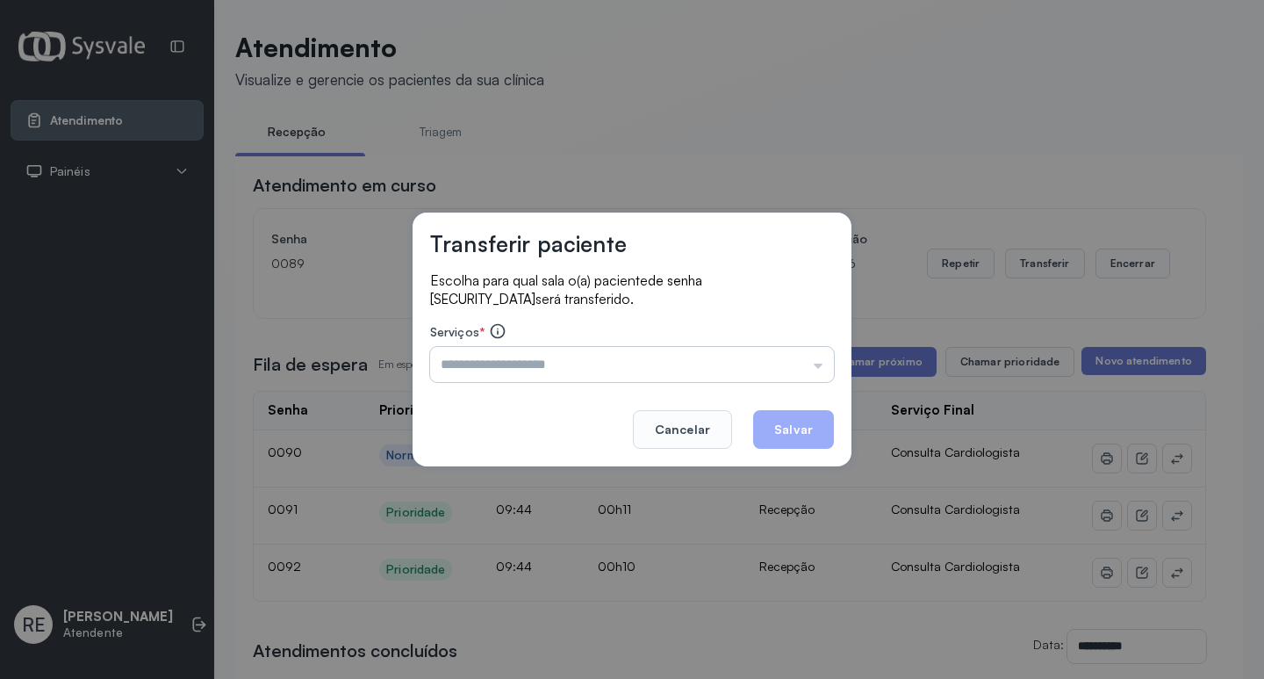
click at [553, 361] on input "text" at bounding box center [632, 364] width 404 height 35
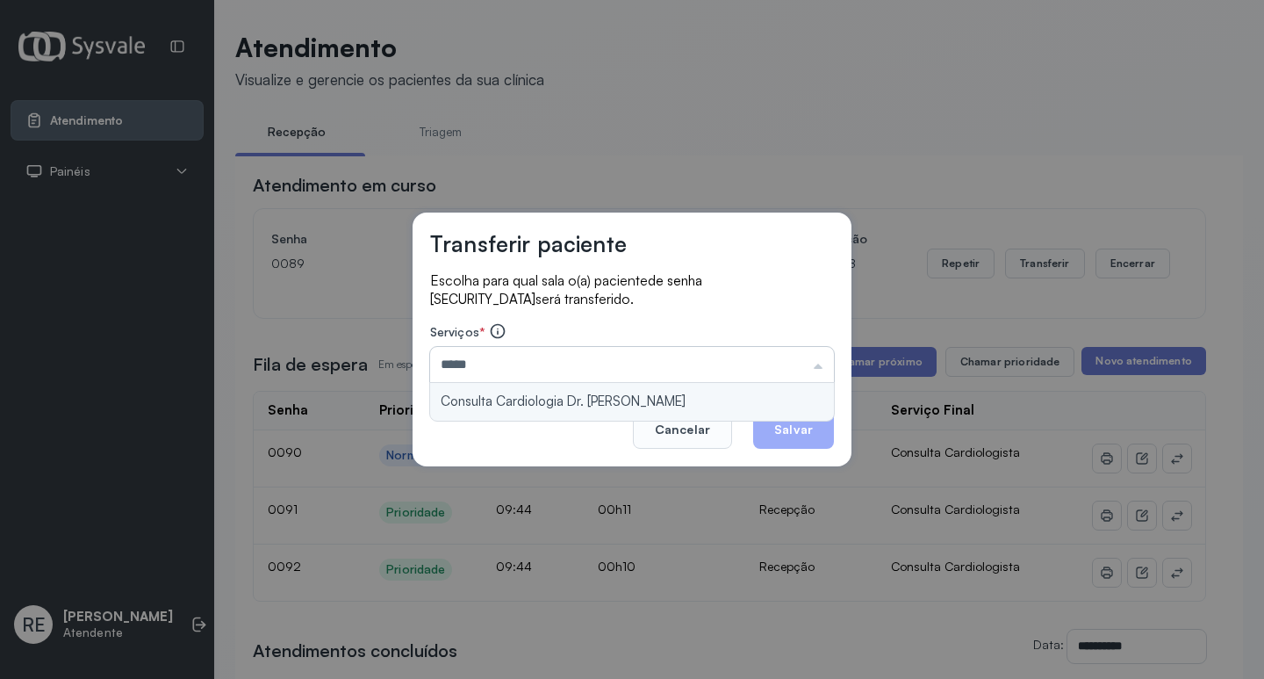
type input "**********"
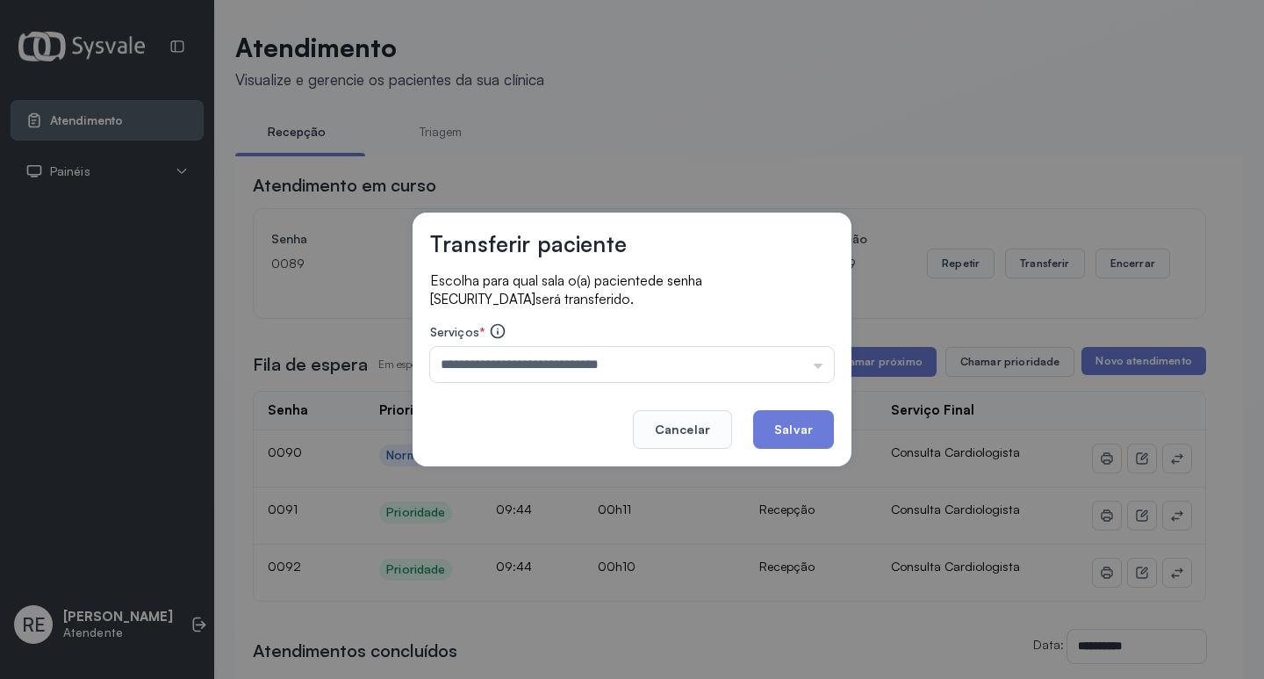
click at [782, 419] on button "Salvar" at bounding box center [793, 429] width 81 height 39
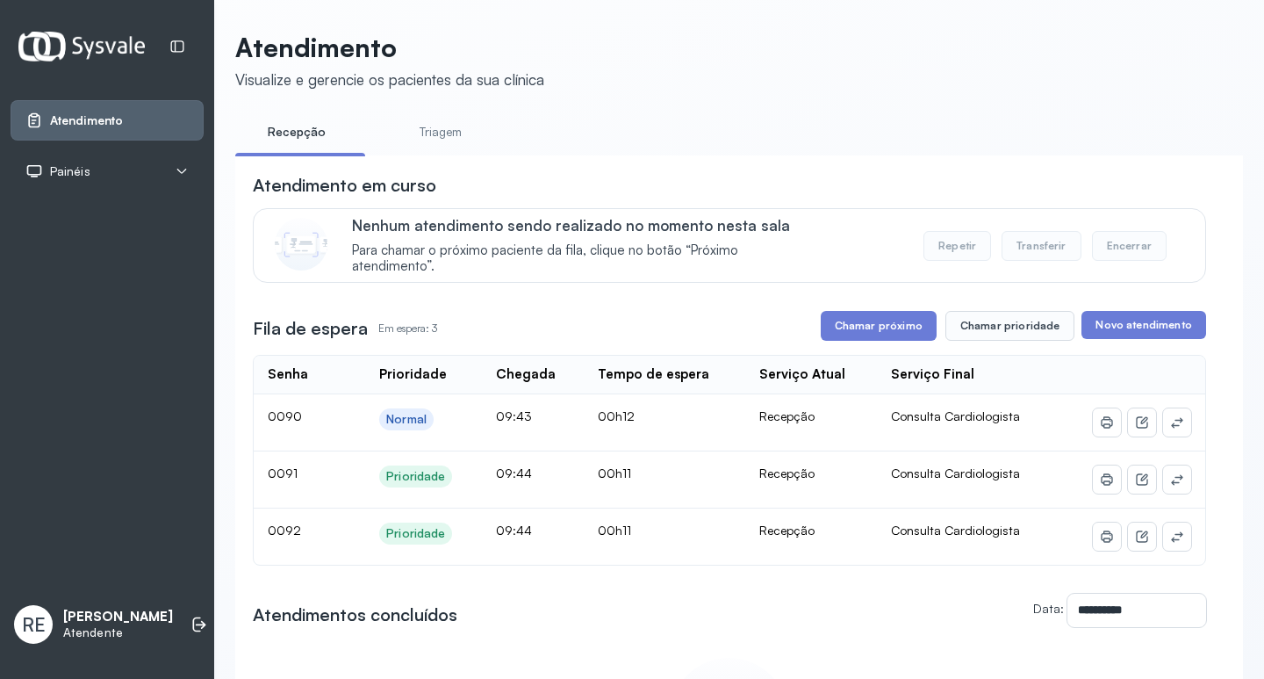
click at [893, 339] on button "Chamar próximo" at bounding box center [879, 326] width 116 height 30
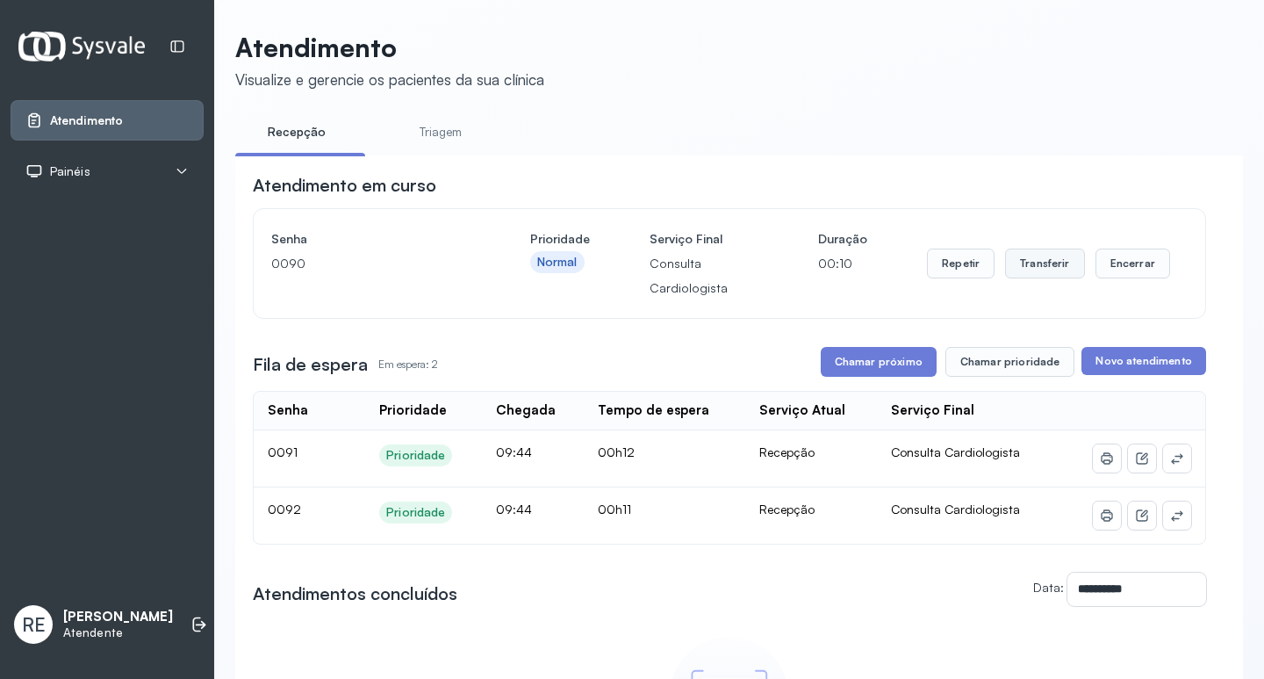
click at [1036, 270] on button "Transferir" at bounding box center [1045, 263] width 80 height 30
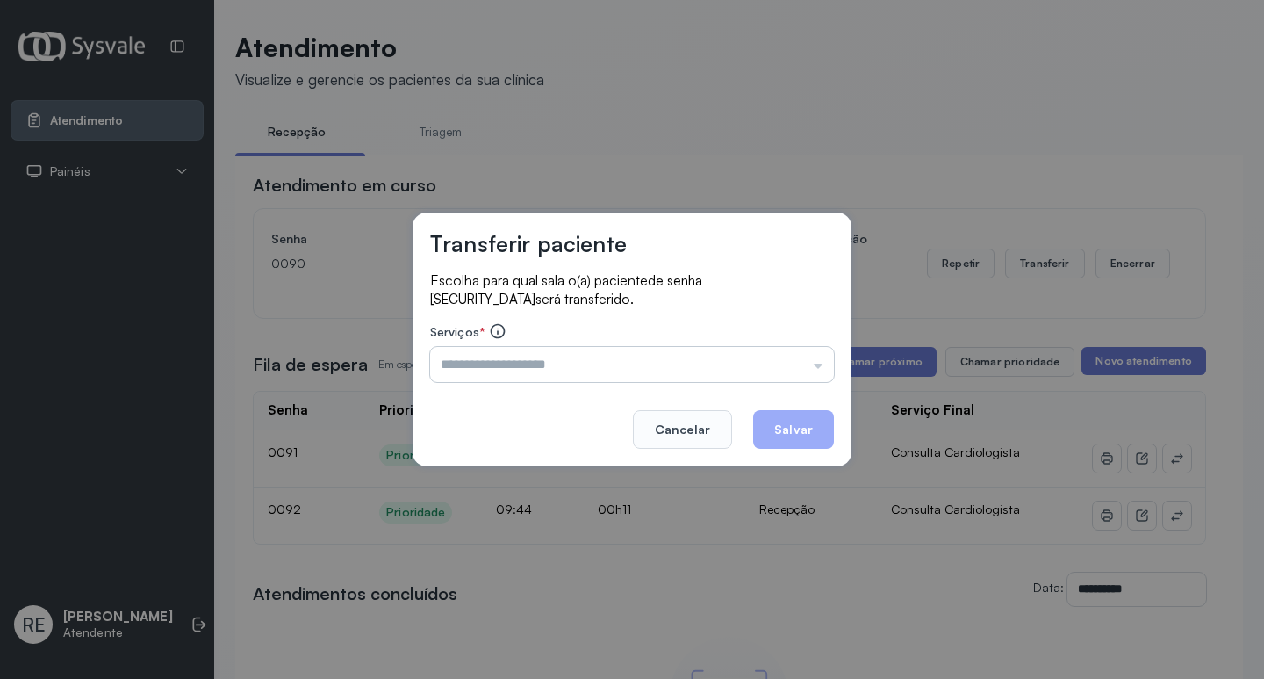
click at [492, 368] on input "text" at bounding box center [632, 364] width 404 height 35
type input "**********"
click at [785, 424] on button "Salvar" at bounding box center [793, 429] width 81 height 39
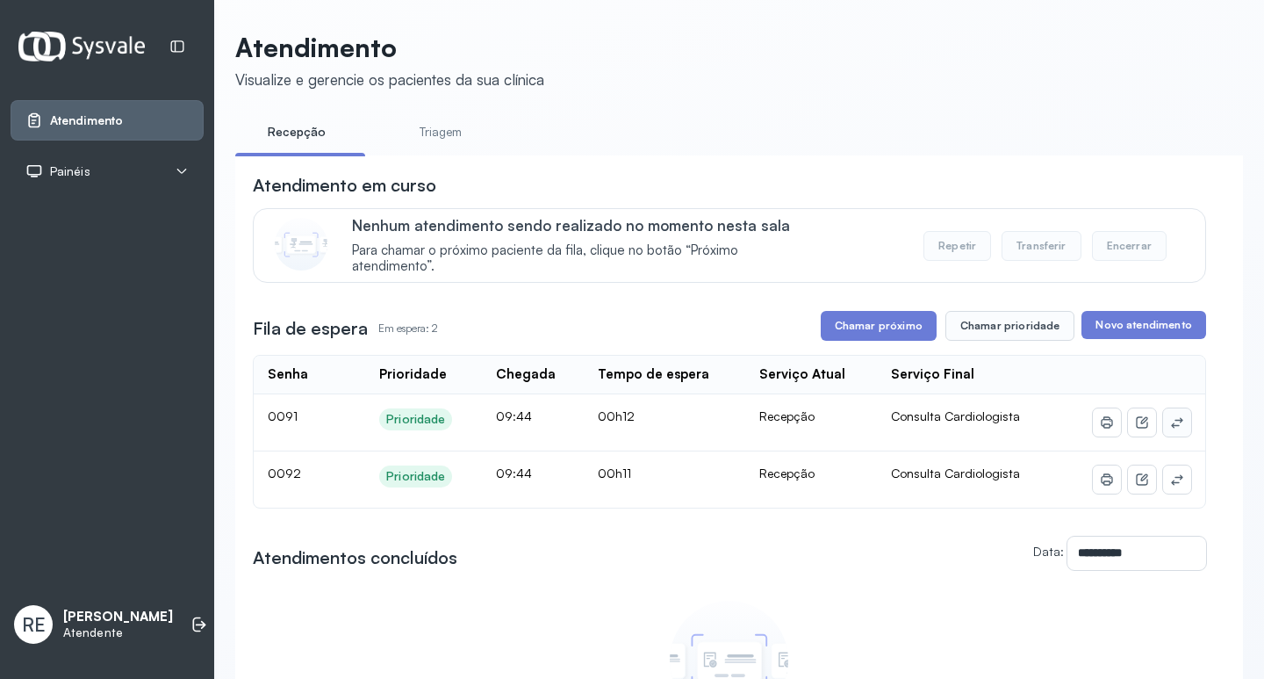
click at [1174, 432] on button at bounding box center [1177, 422] width 28 height 28
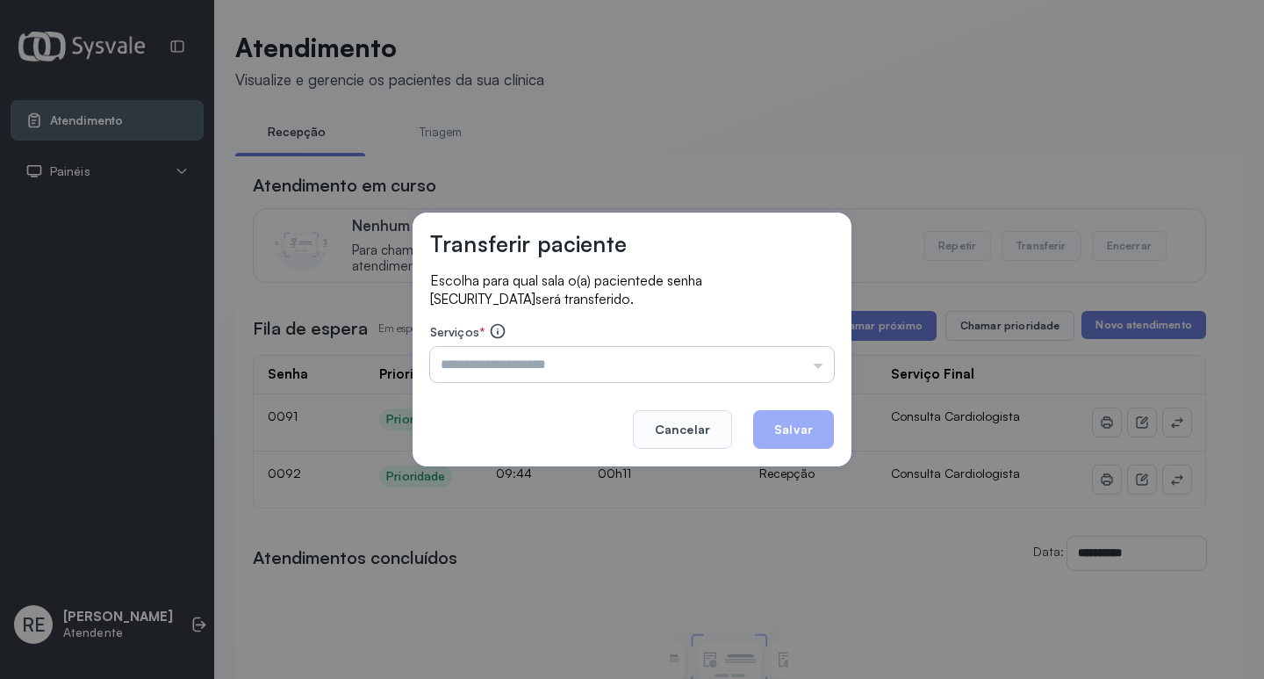
click at [542, 369] on input "text" at bounding box center [632, 364] width 404 height 35
type input "**********"
click at [789, 423] on button "Salvar" at bounding box center [793, 429] width 81 height 39
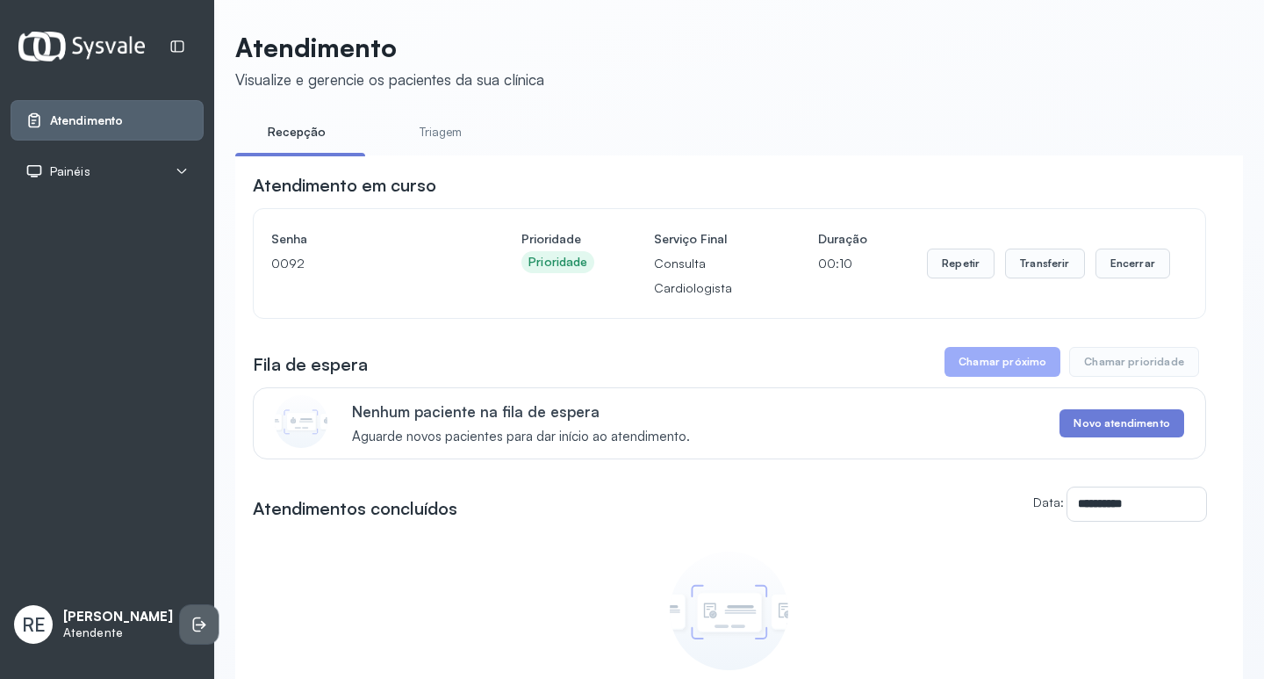
click at [191, 615] on icon at bounding box center [200, 624] width 18 height 18
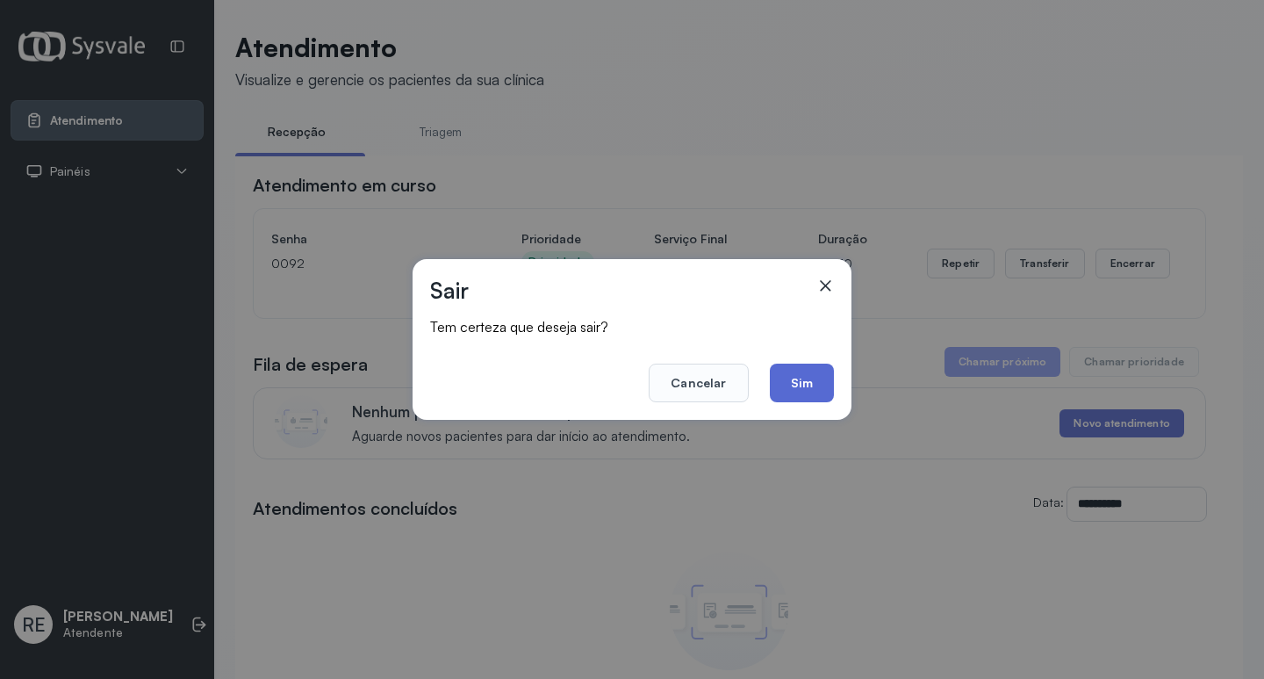
click at [803, 376] on button "Sim" at bounding box center [802, 382] width 64 height 39
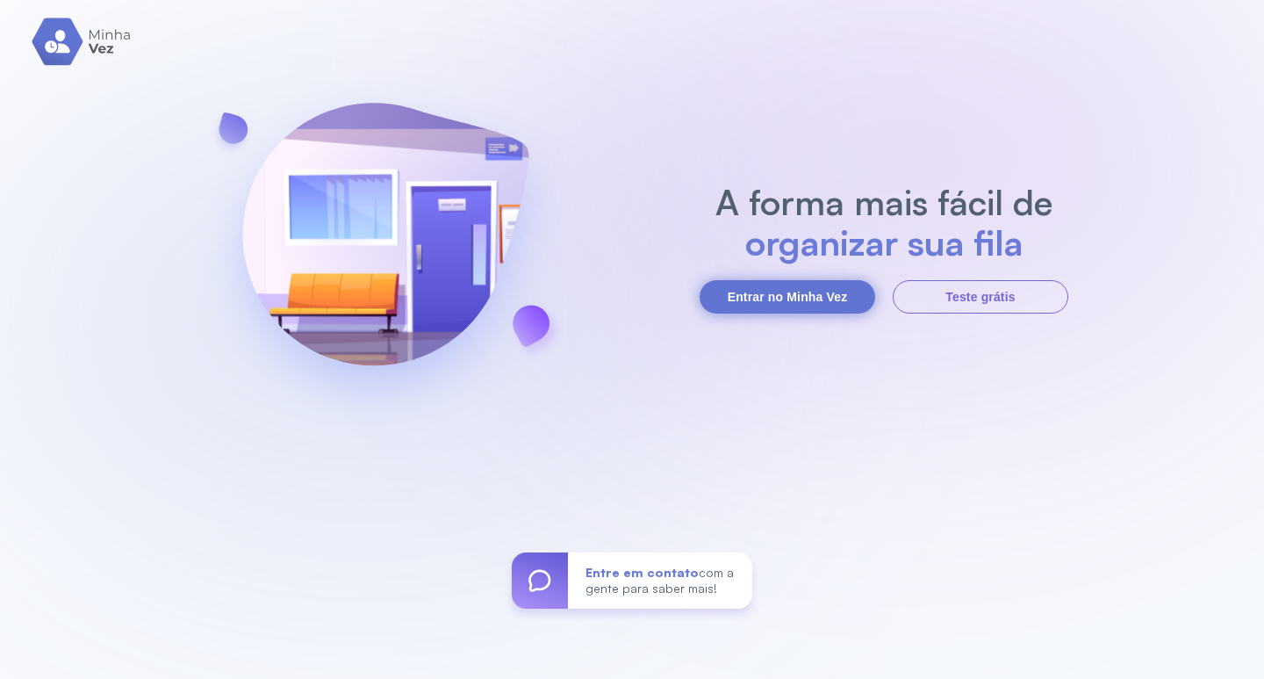
click at [793, 302] on button "Entrar no Minha Vez" at bounding box center [788, 296] width 176 height 33
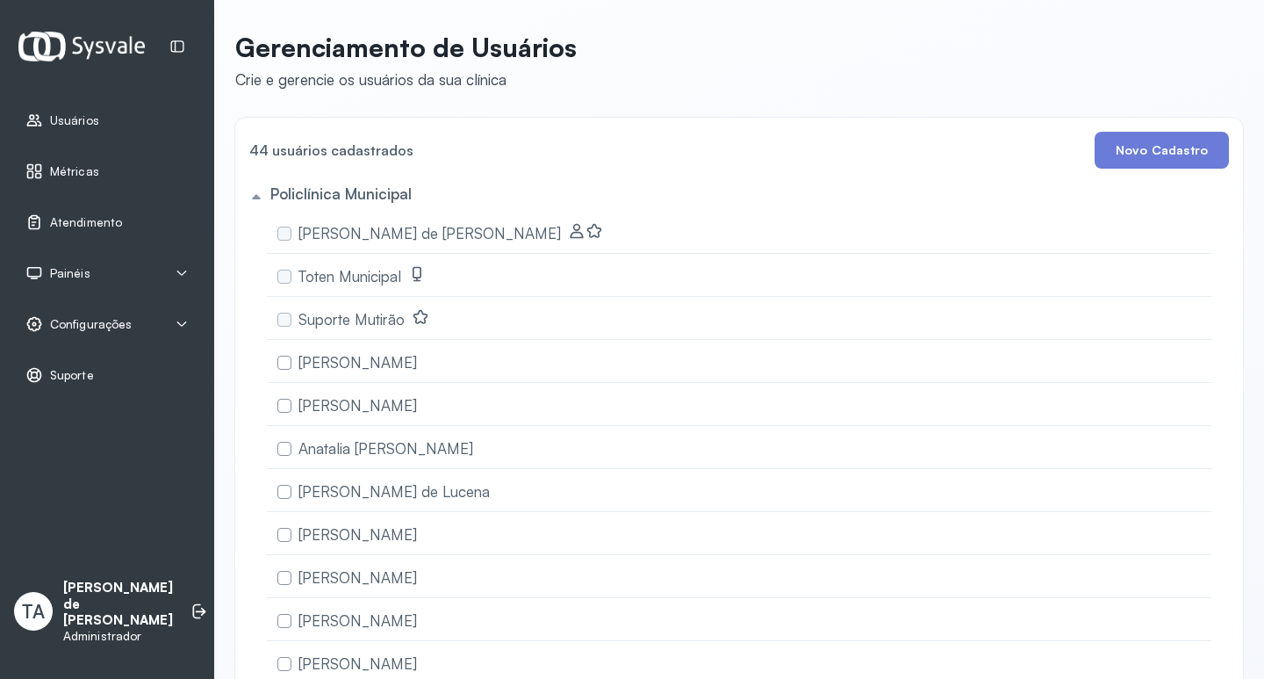
click at [185, 327] on icon at bounding box center [182, 324] width 14 height 14
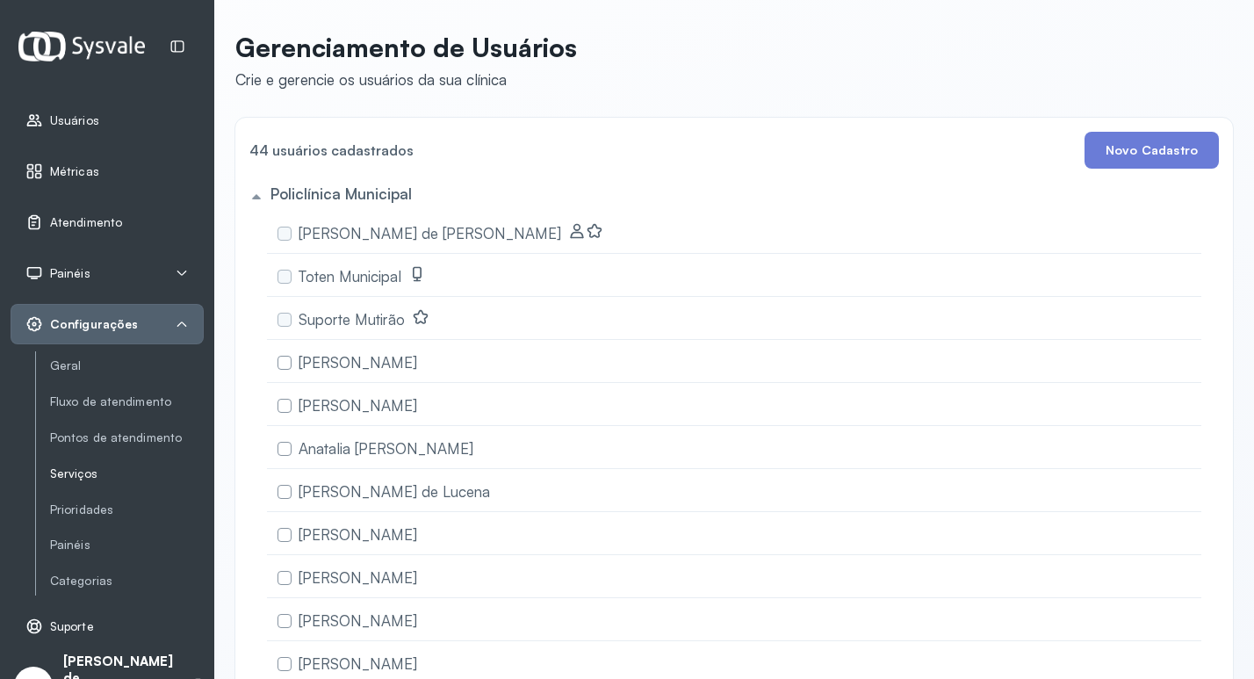
click at [77, 474] on link "Serviços" at bounding box center [127, 473] width 154 height 15
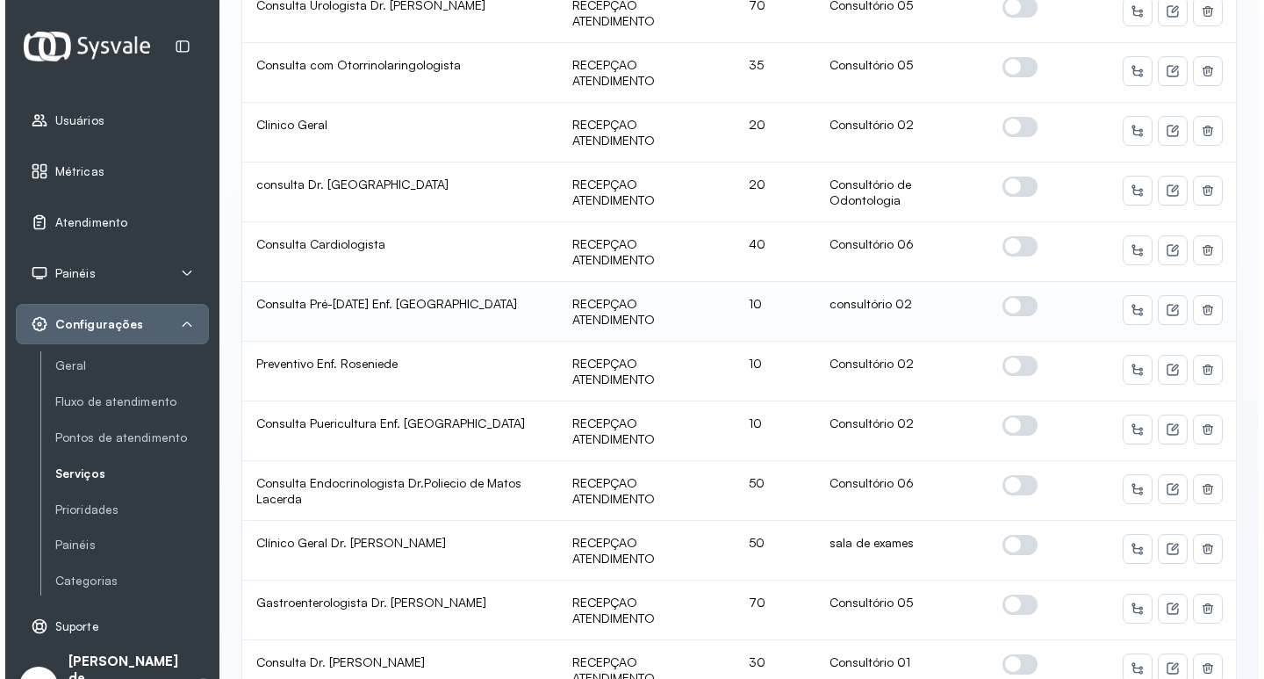
scroll to position [2807, 0]
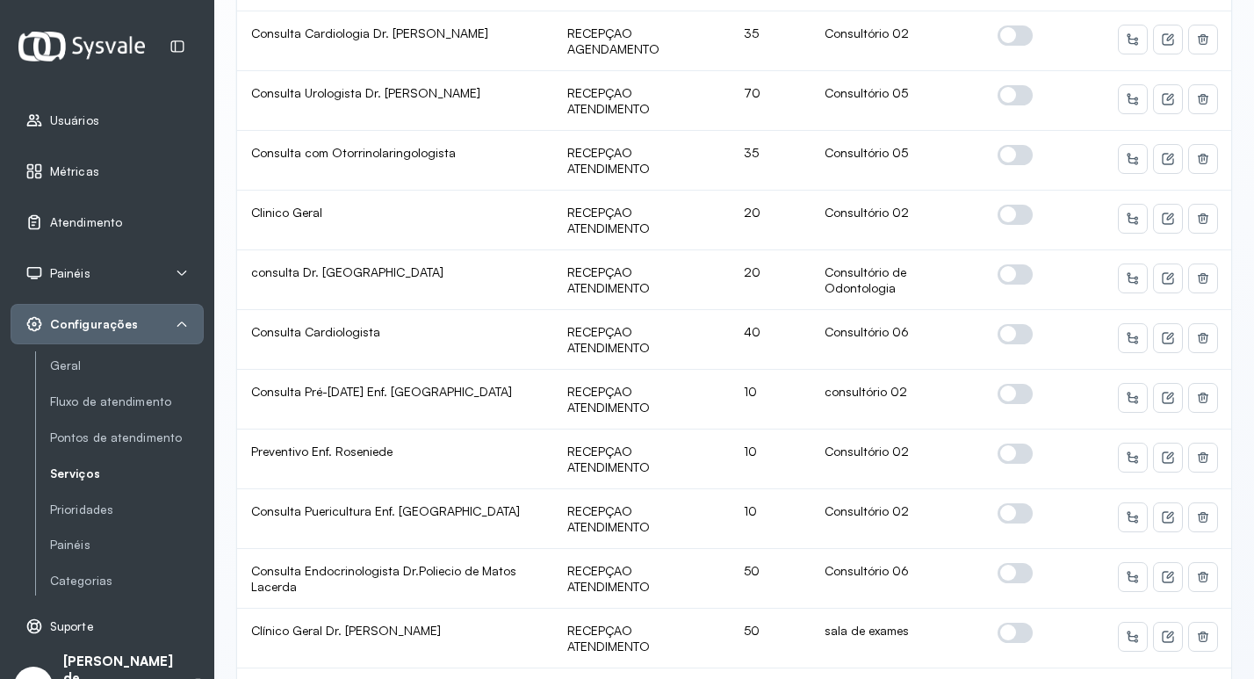
click at [115, 326] on span "Configurações" at bounding box center [94, 324] width 88 height 15
click at [177, 315] on div "Configurações" at bounding box center [106, 324] width 163 height 18
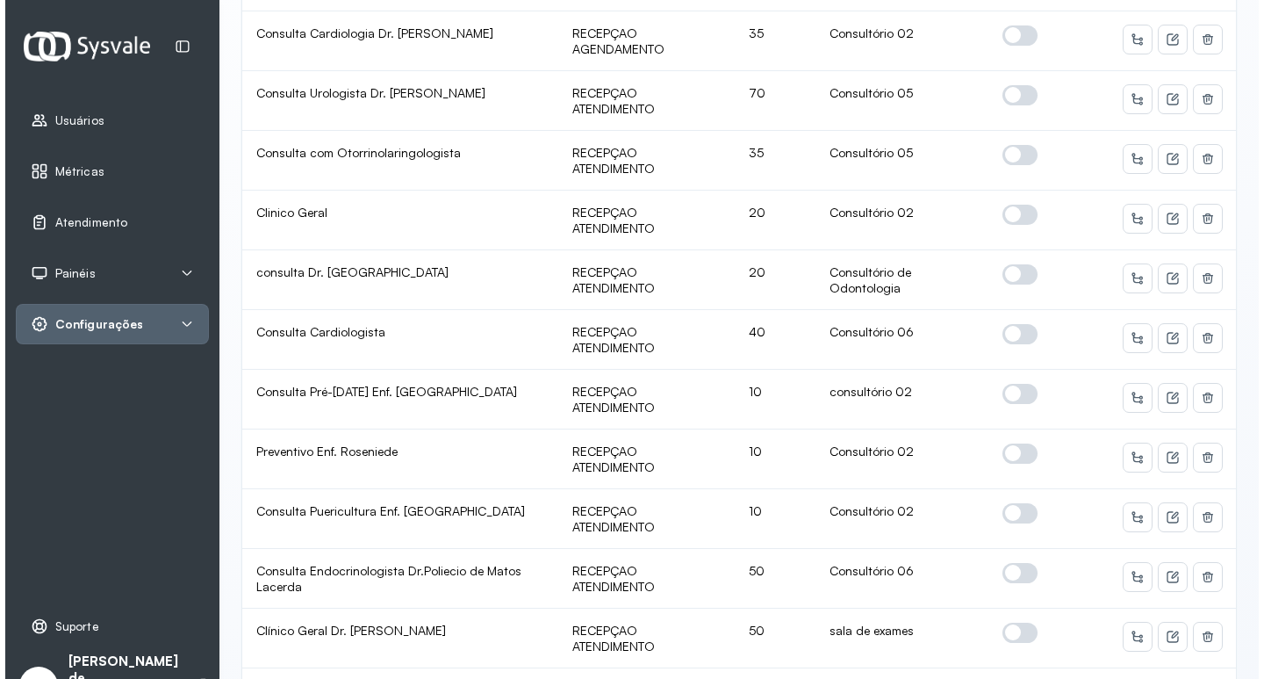
scroll to position [2744, 0]
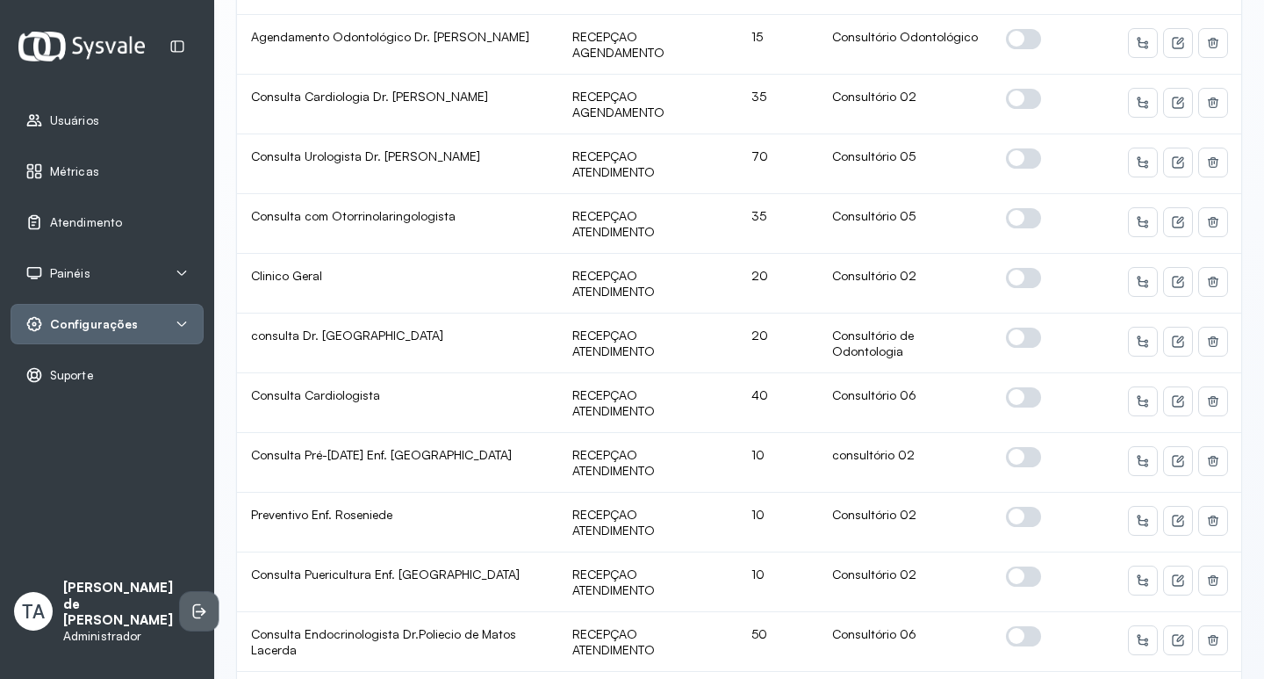
click at [192, 604] on li at bounding box center [199, 611] width 39 height 39
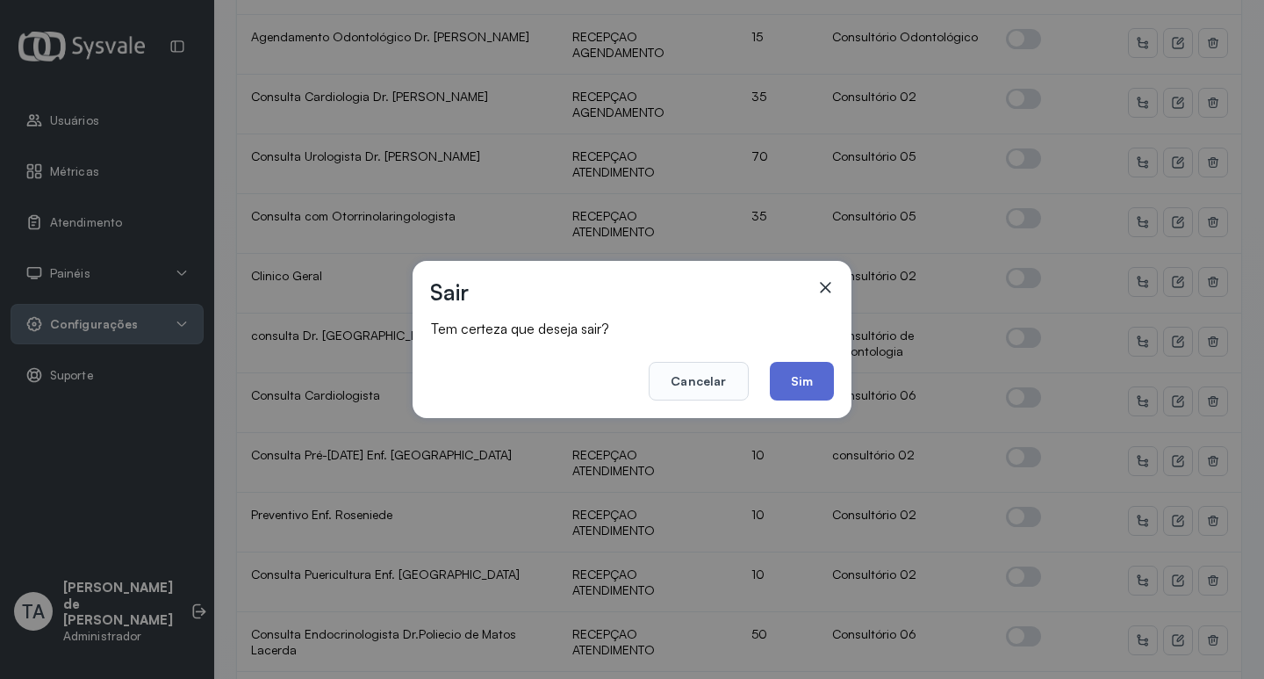
click at [804, 388] on button "Sim" at bounding box center [802, 381] width 64 height 39
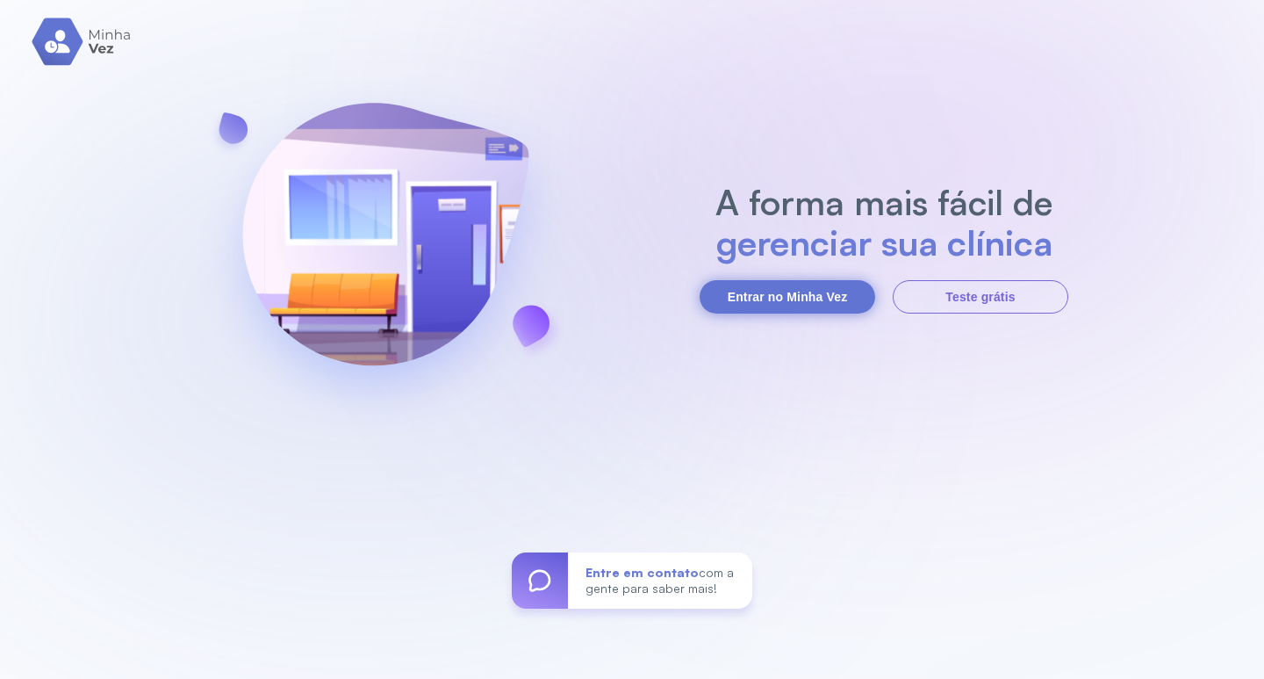
click at [737, 298] on button "Entrar no Minha Vez" at bounding box center [788, 296] width 176 height 33
